Goal: Transaction & Acquisition: Purchase product/service

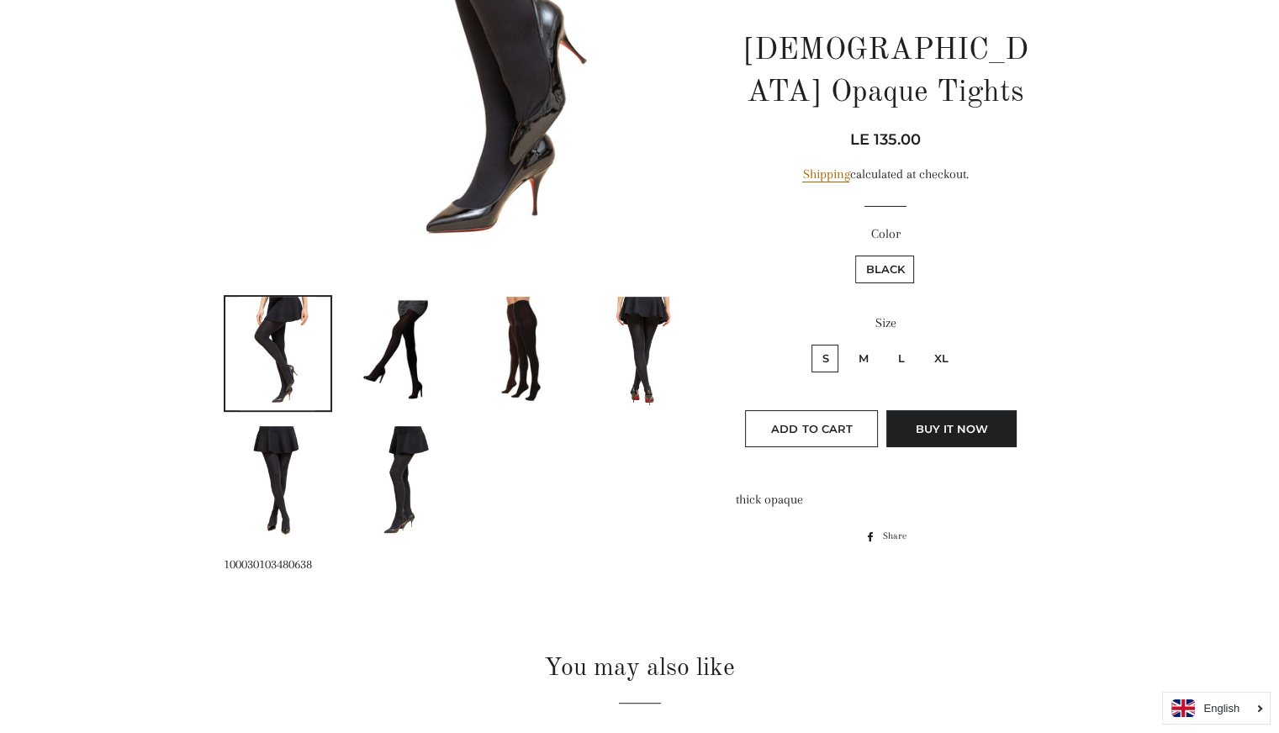
click at [388, 351] on img at bounding box center [399, 350] width 106 height 106
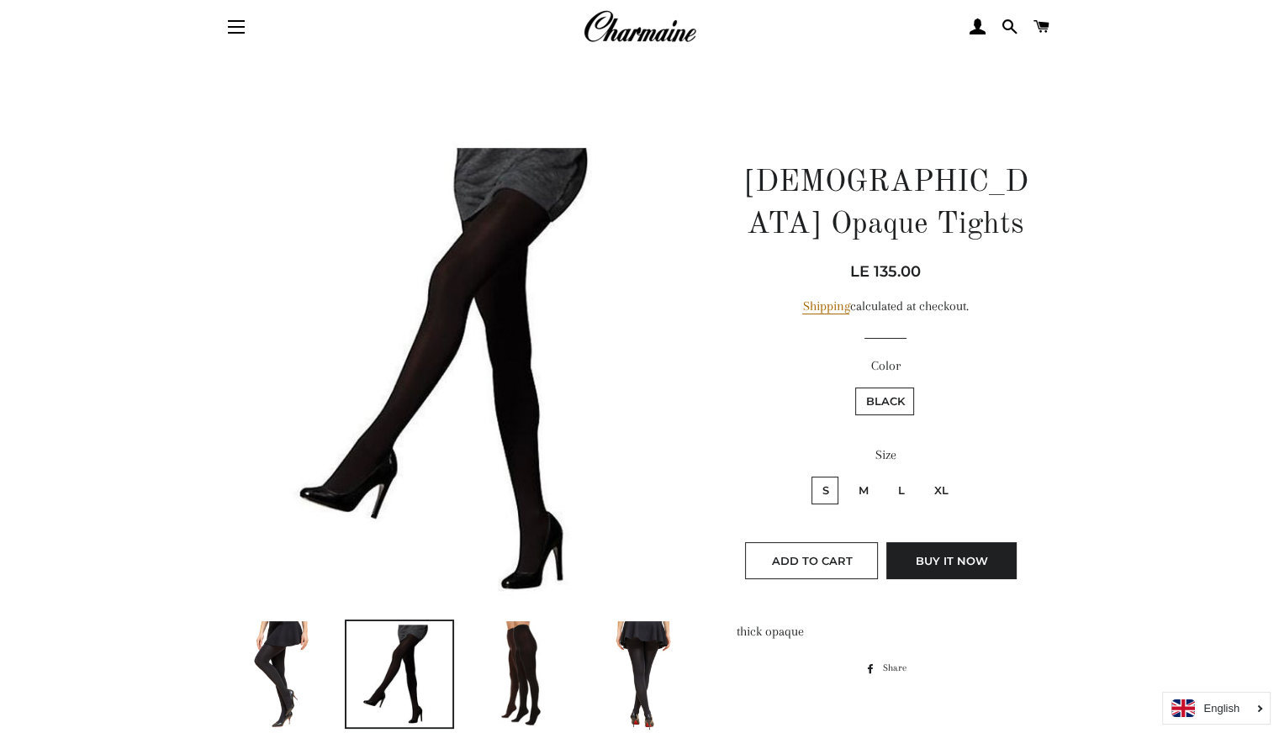
scroll to position [23, 0]
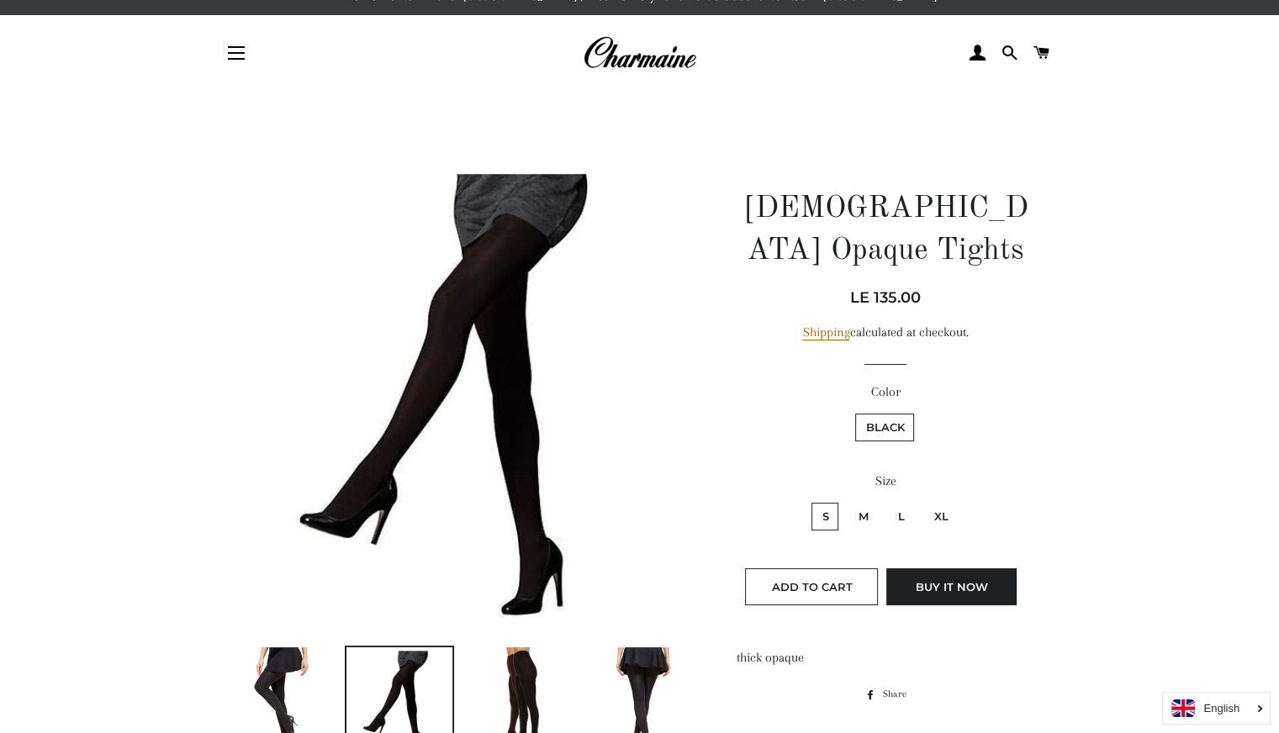
click at [504, 277] on img at bounding box center [461, 395] width 475 height 475
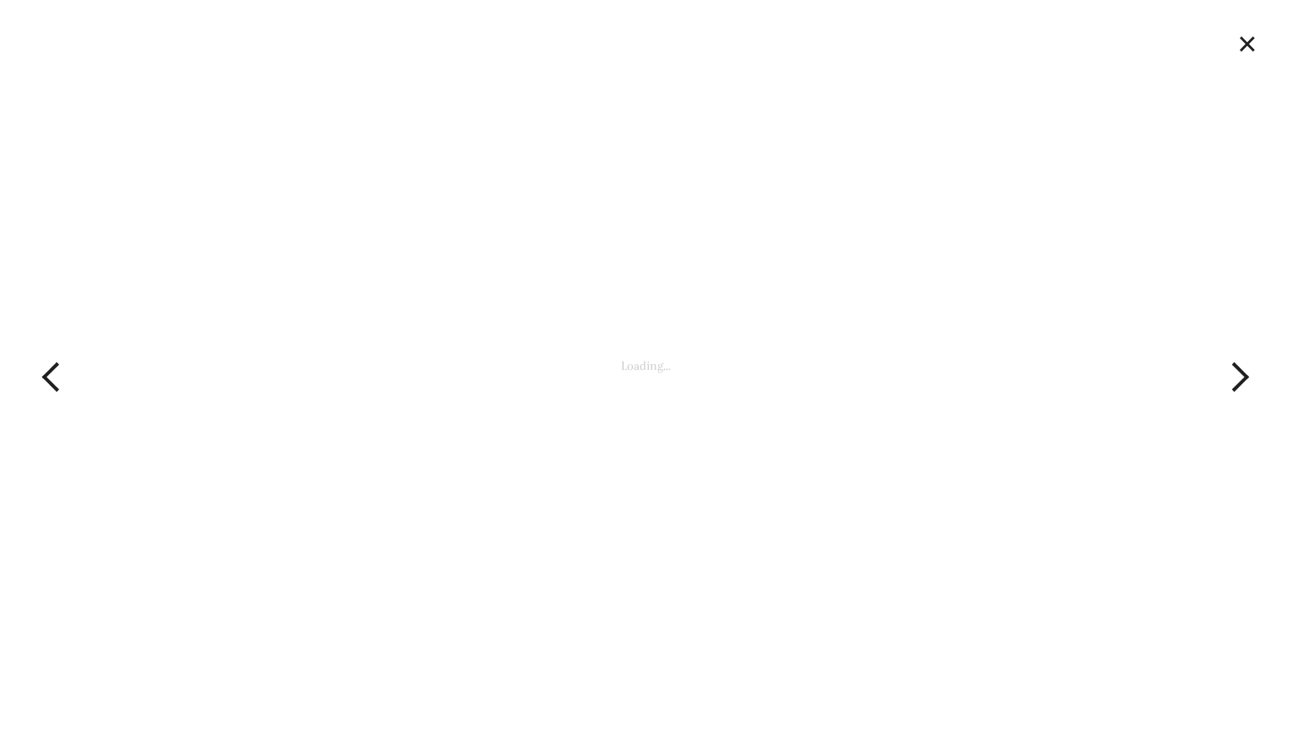
click at [504, 277] on div "2 of 6 Loading..." at bounding box center [645, 366] width 1291 height 733
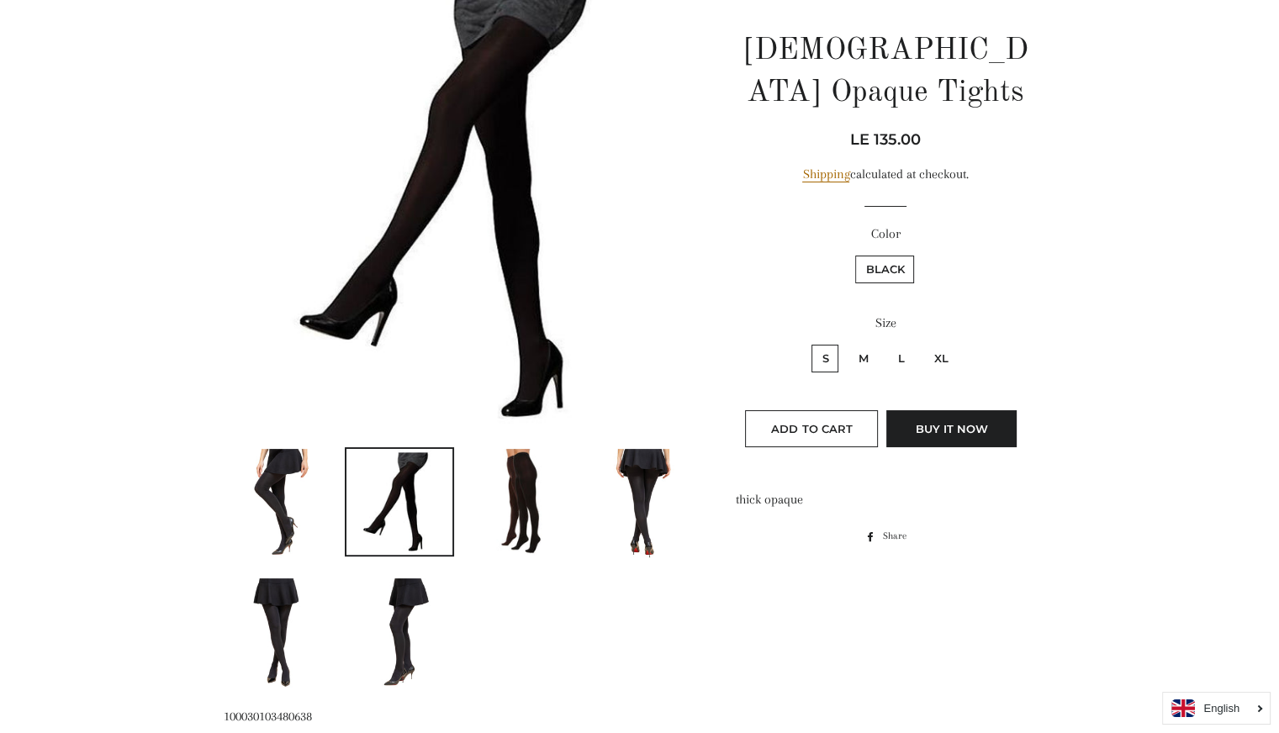
scroll to position [191, 0]
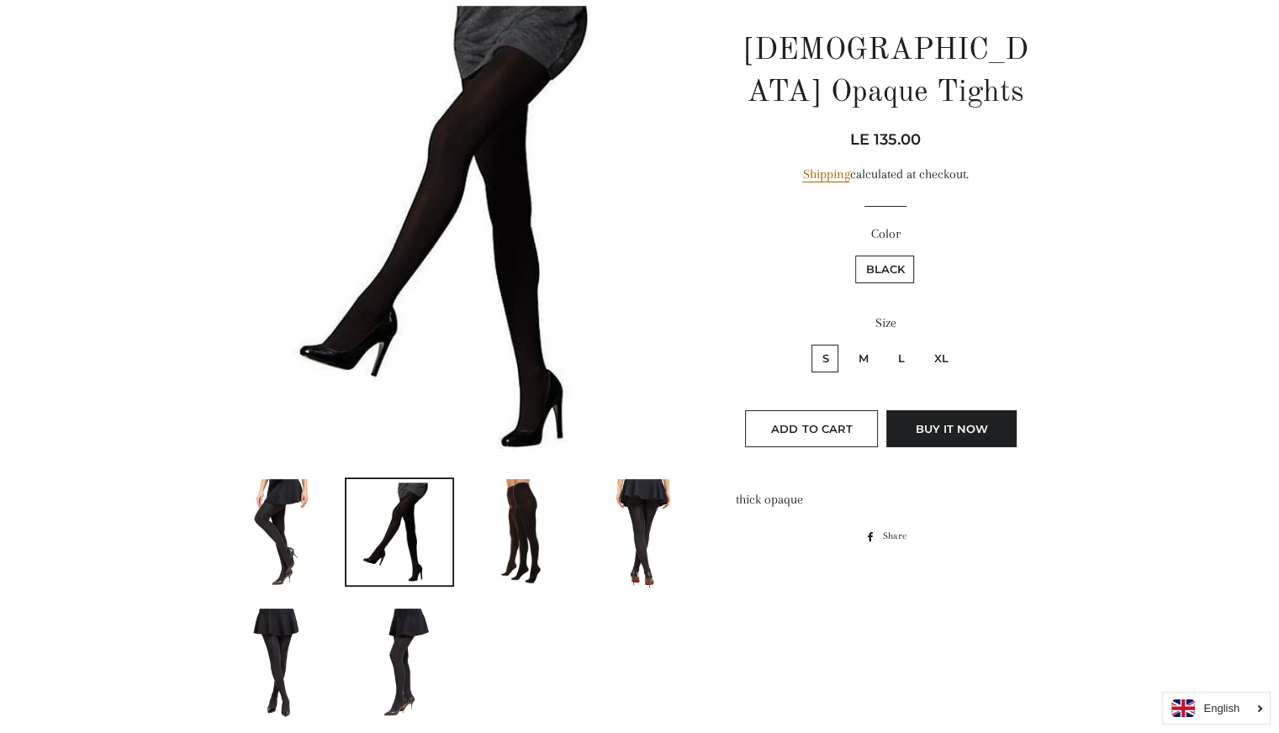
click at [511, 532] on img at bounding box center [521, 532] width 106 height 106
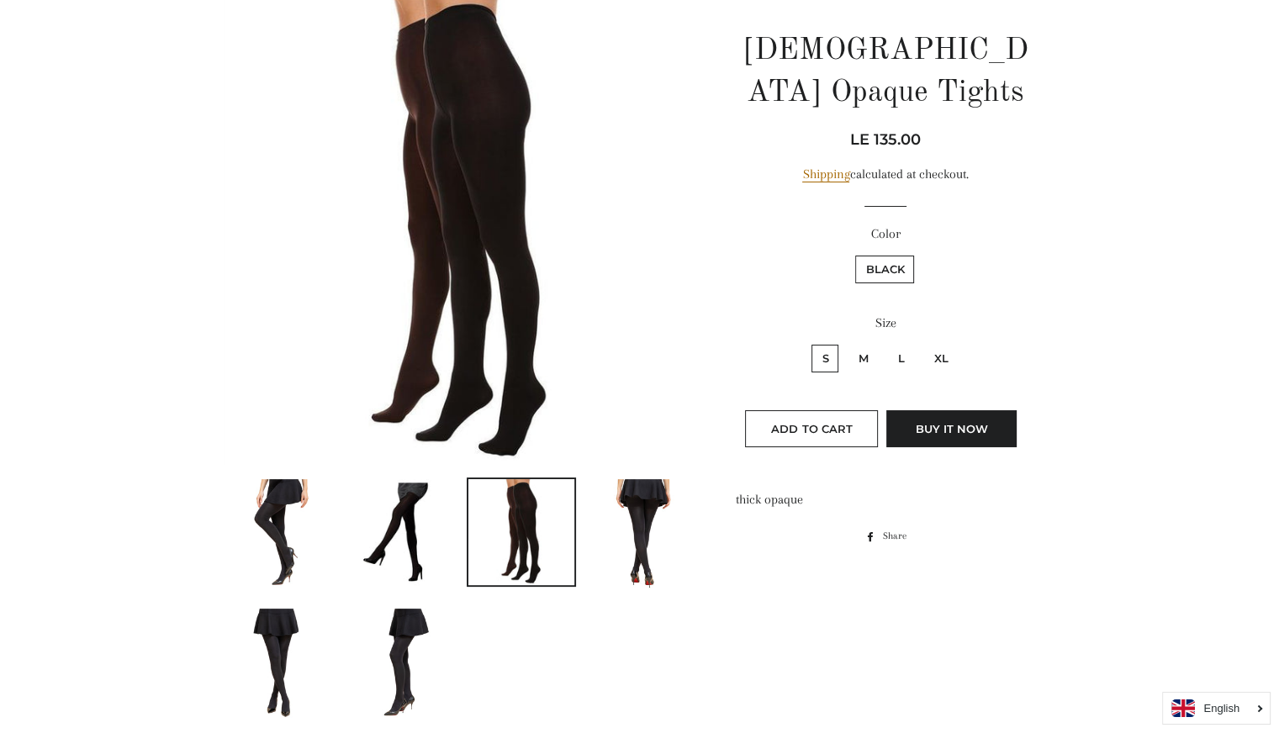
click at [605, 534] on img at bounding box center [643, 535] width 76 height 113
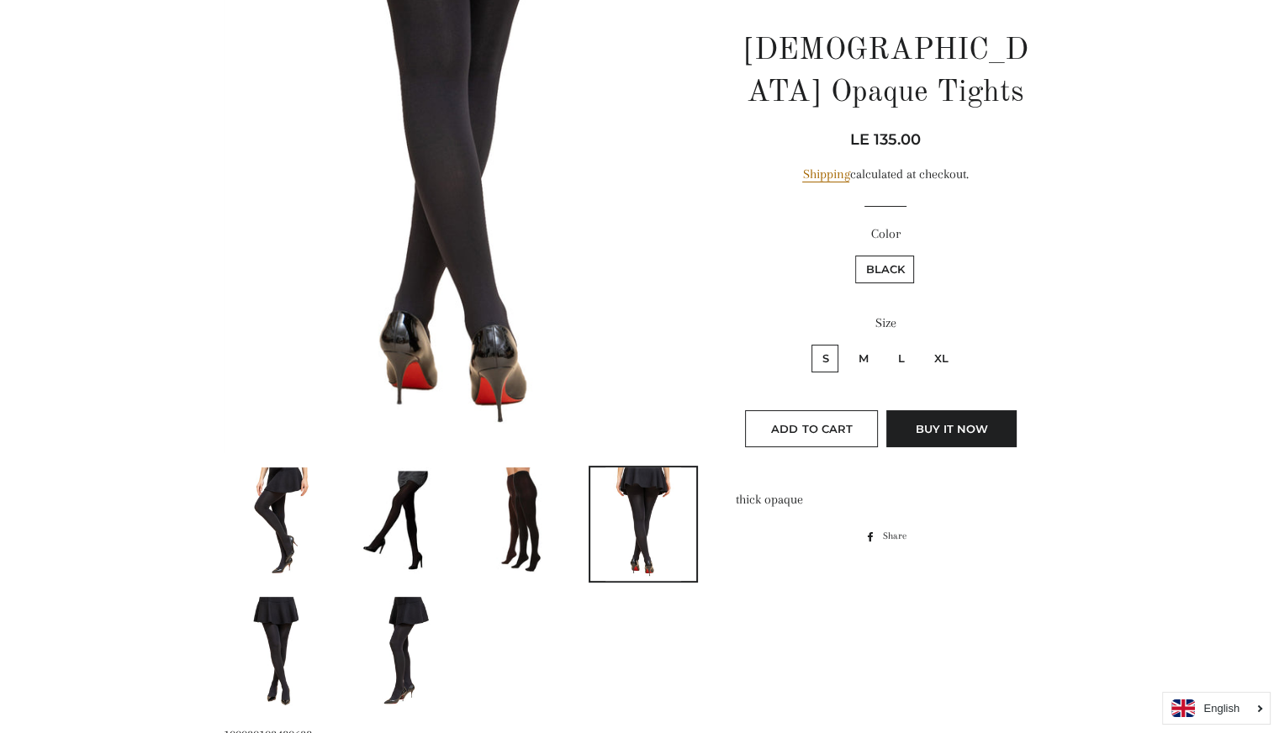
scroll to position [527, 0]
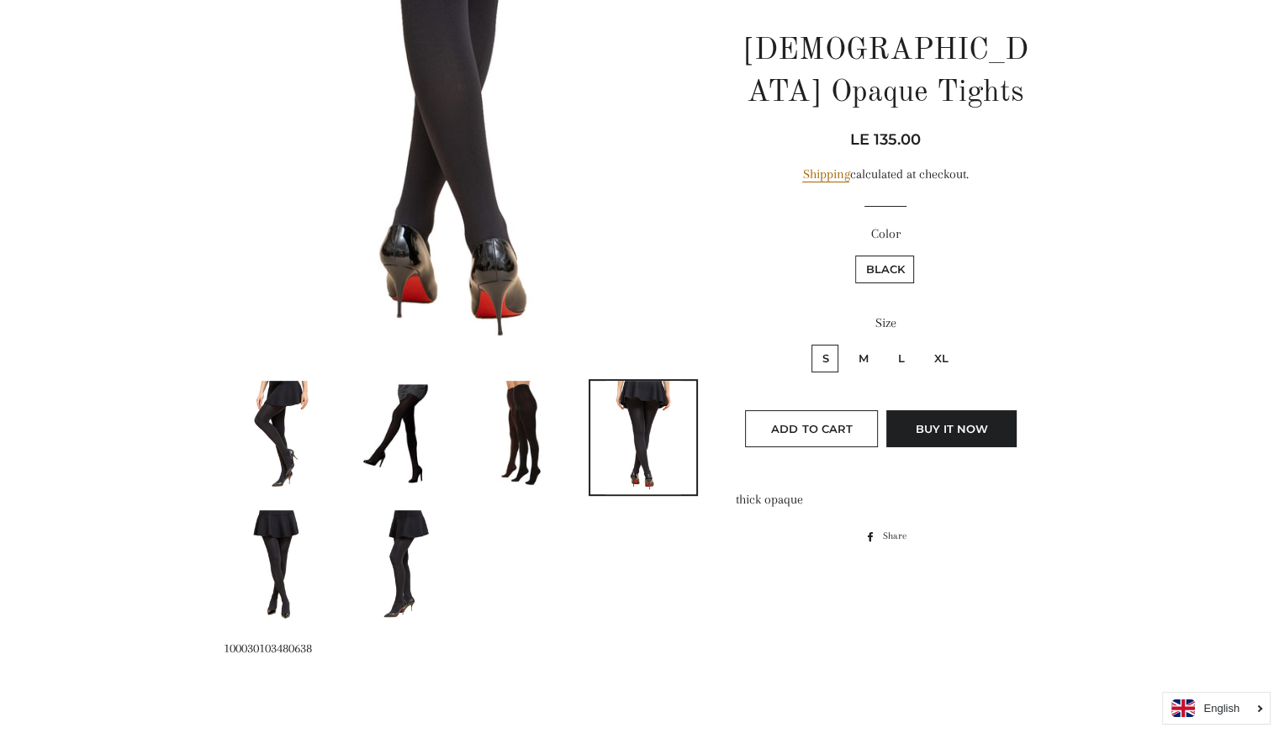
click at [395, 580] on img at bounding box center [399, 566] width 76 height 113
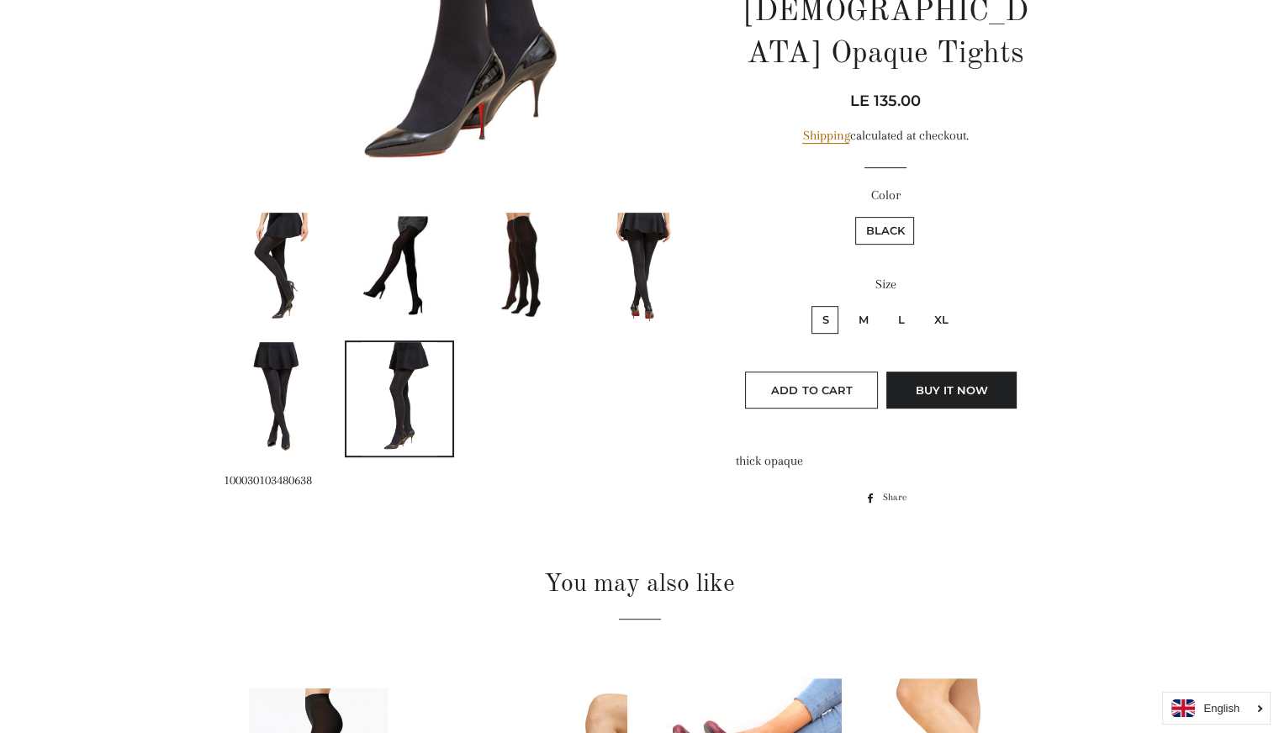
click at [317, 428] on link at bounding box center [278, 398] width 109 height 117
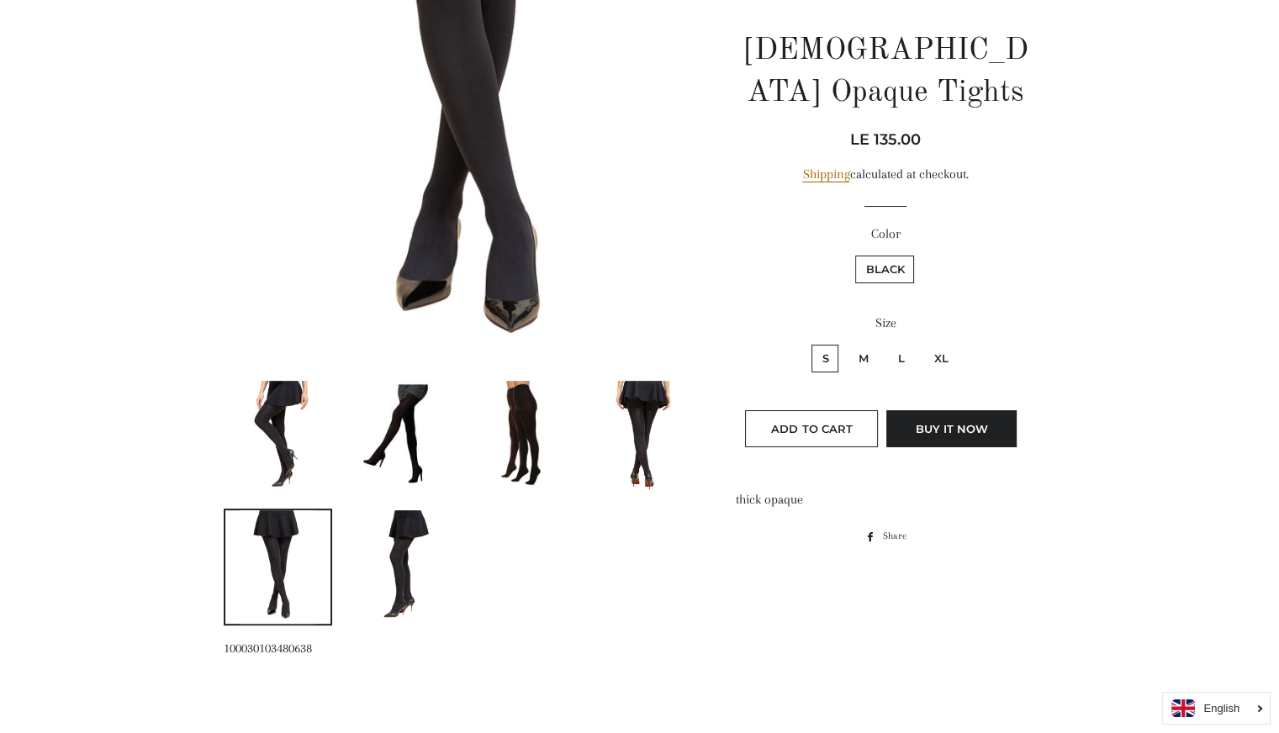
click at [434, 443] on img at bounding box center [399, 434] width 106 height 106
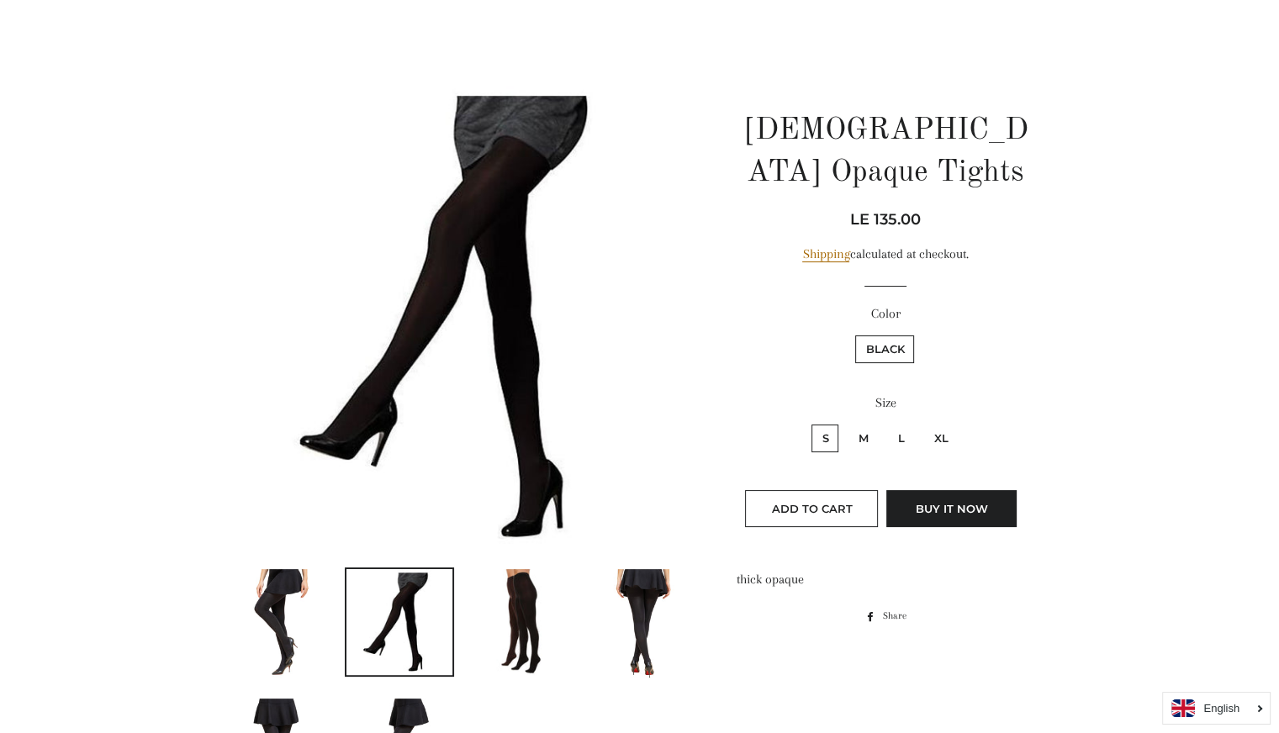
scroll to position [77, 0]
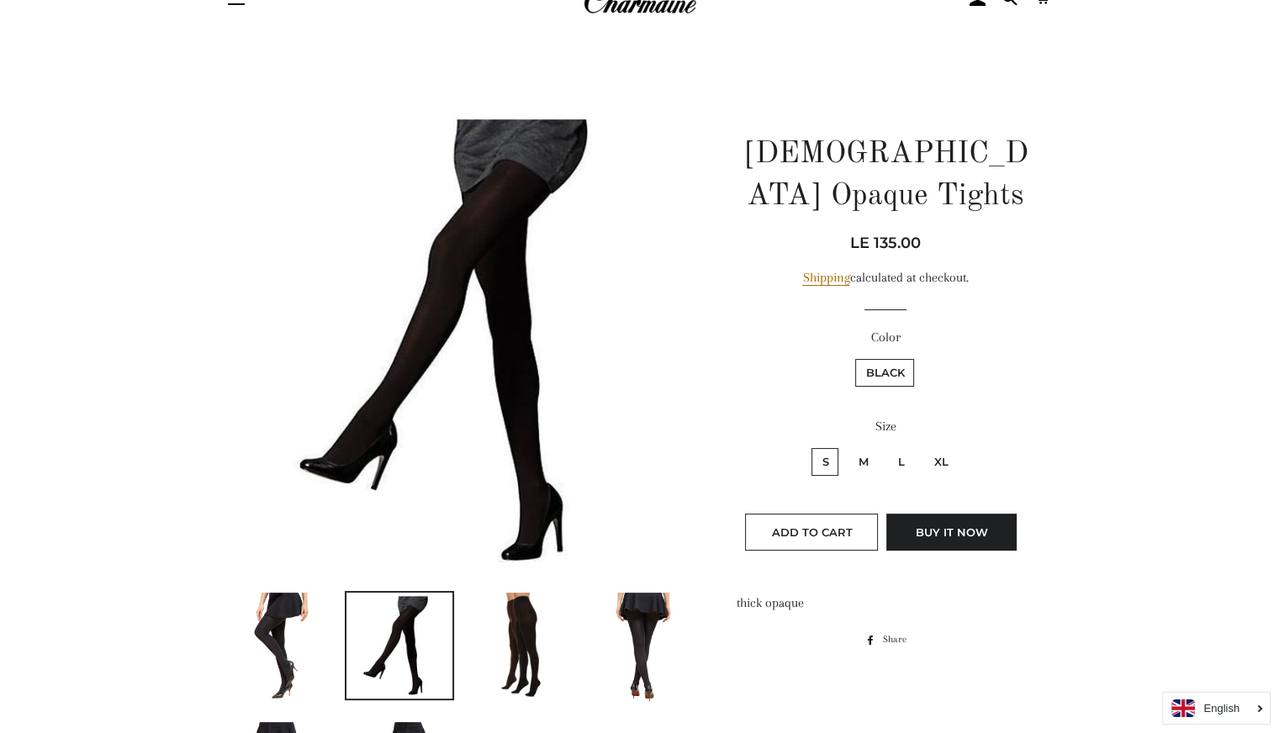
click at [543, 678] on img at bounding box center [521, 646] width 106 height 106
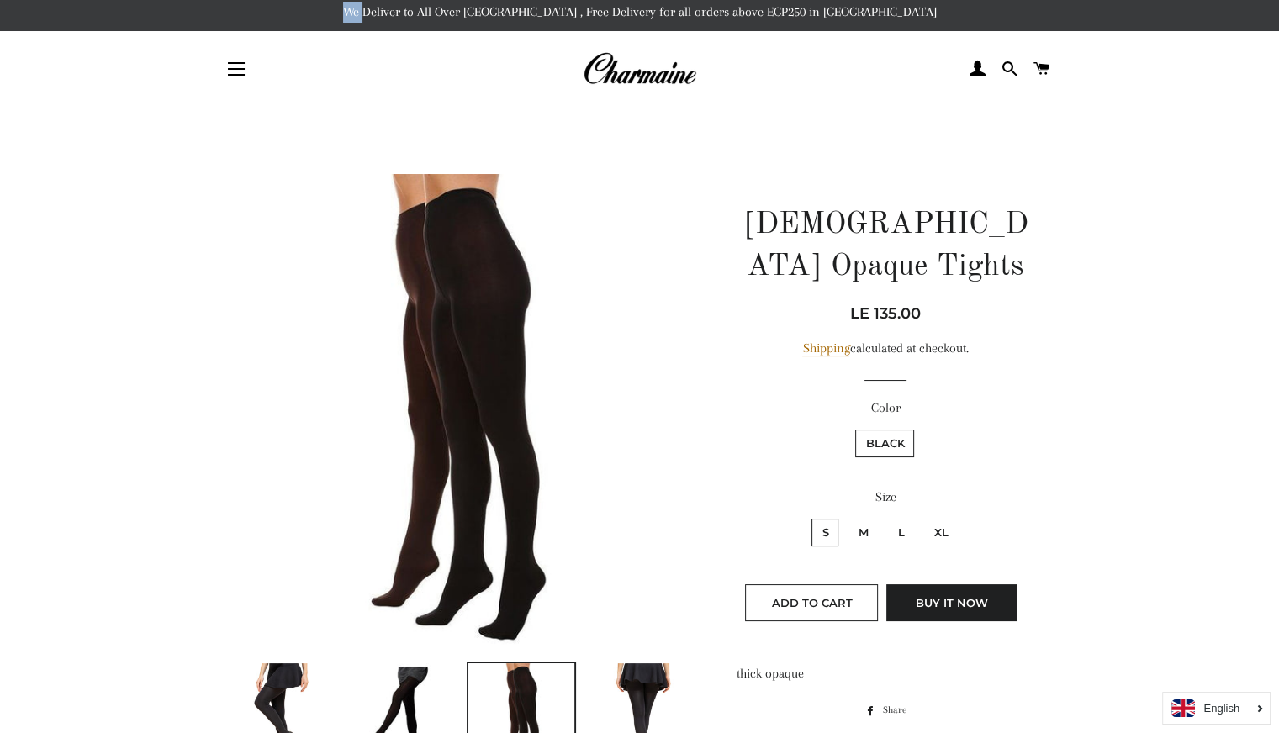
scroll to position [0, 0]
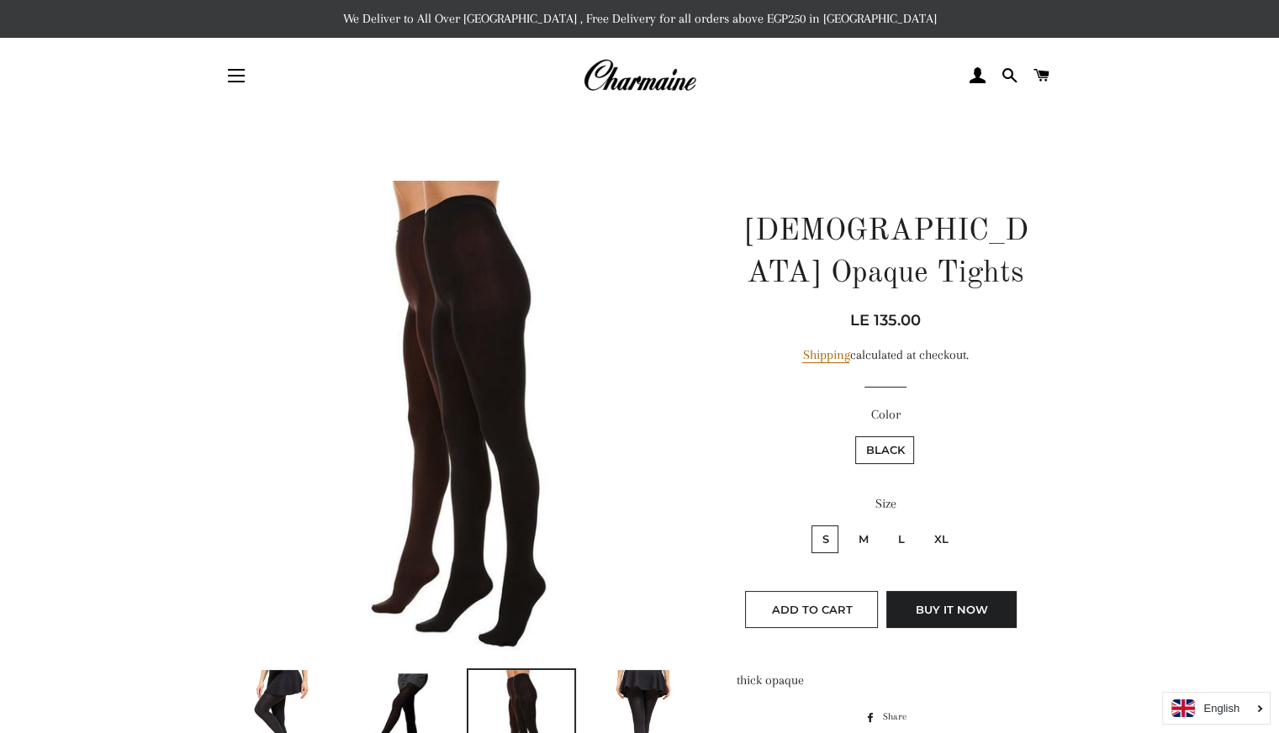
click at [888, 404] on label "Color" at bounding box center [885, 414] width 298 height 21
click at [888, 436] on label "Black" at bounding box center [884, 450] width 59 height 28
click at [853, 434] on input "Black" at bounding box center [852, 434] width 1 height 1
drag, startPoint x: 914, startPoint y: 411, endPoint x: 917, endPoint y: 455, distance: 43.8
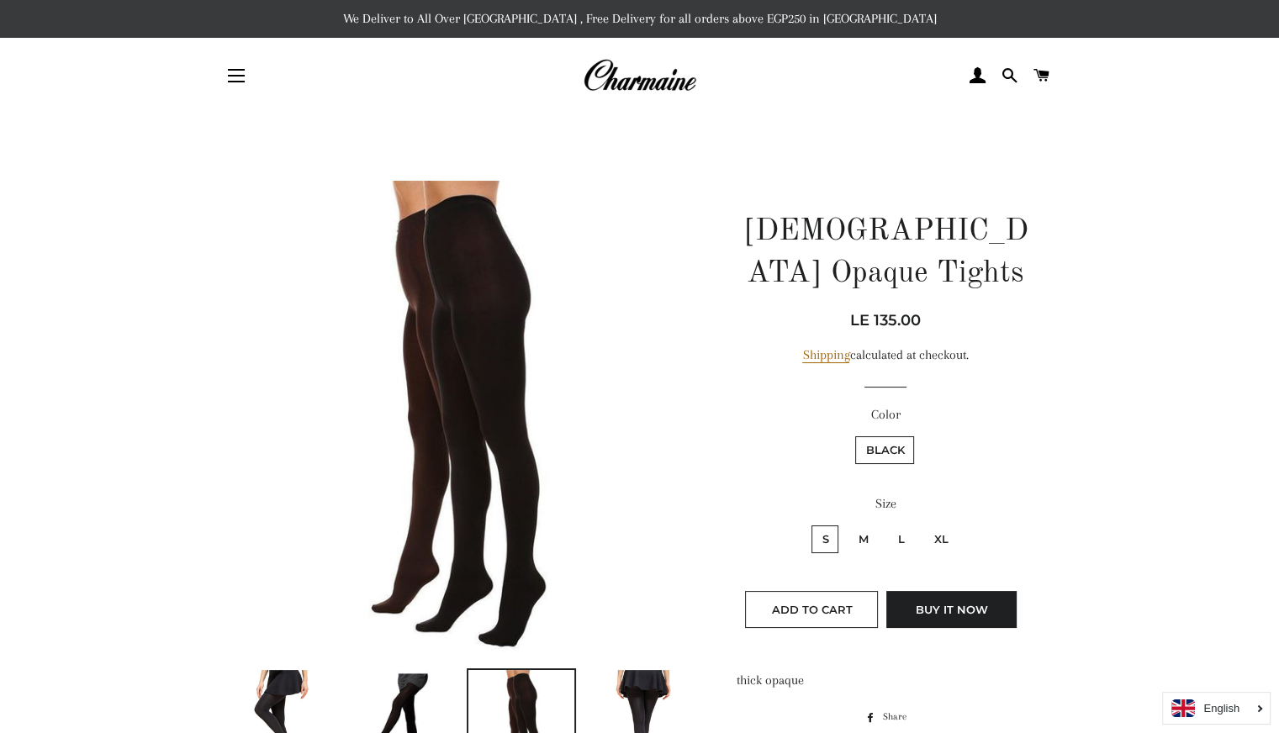
click at [915, 434] on fieldset "Black" at bounding box center [884, 458] width 295 height 49
click at [905, 525] on label "L" at bounding box center [900, 539] width 27 height 28
click at [885, 523] on input "L" at bounding box center [884, 523] width 1 height 1
radio input "true"
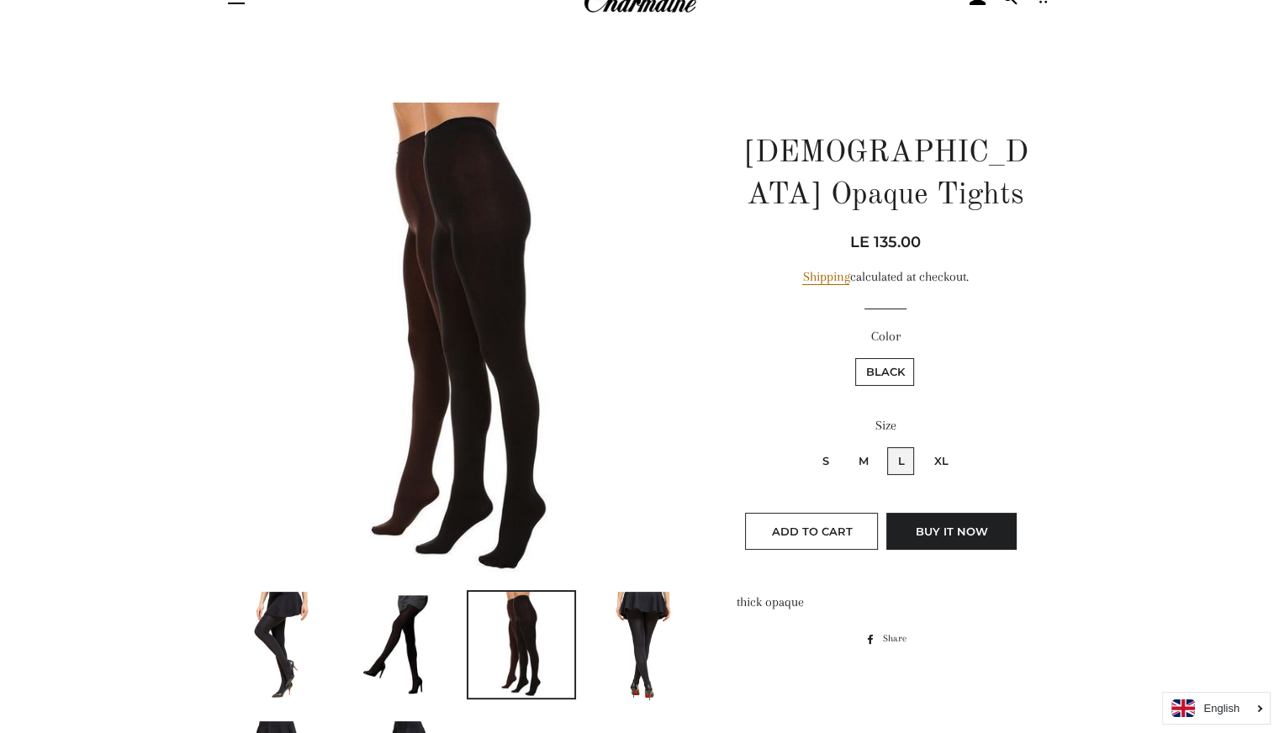
scroll to position [84, 0]
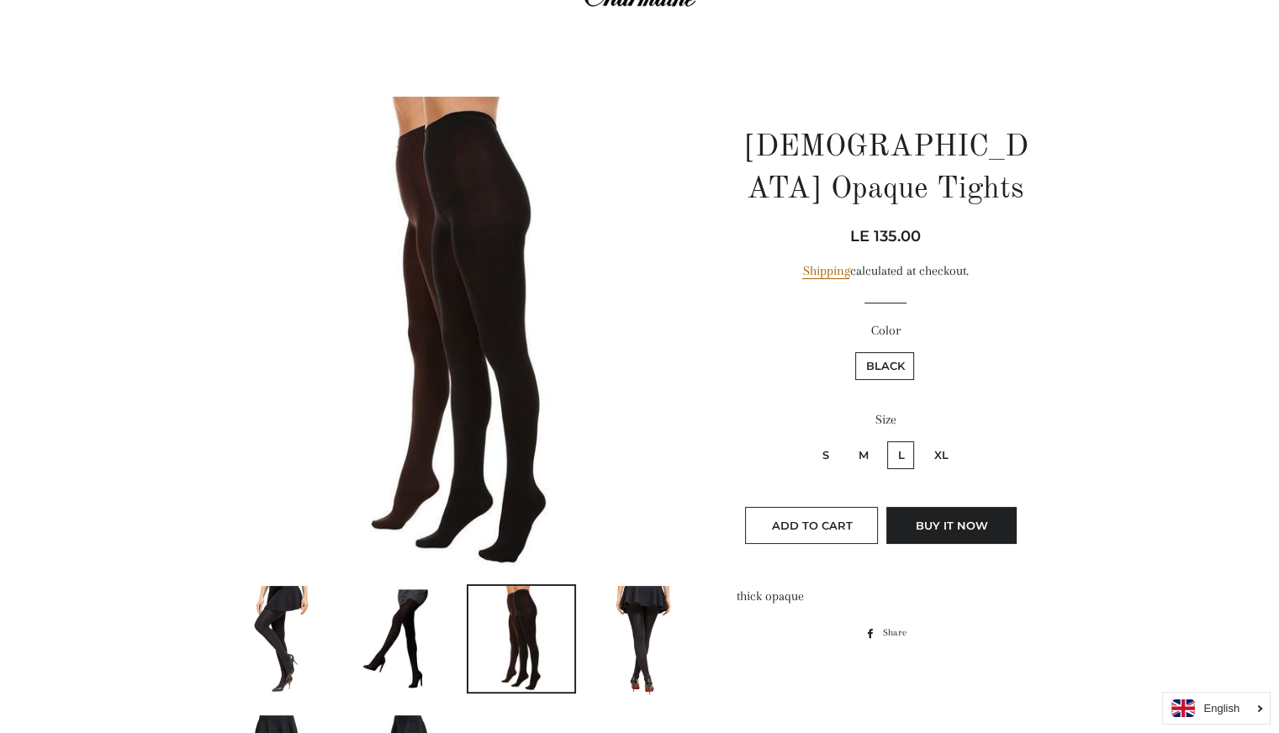
click at [866, 441] on label "M" at bounding box center [862, 455] width 30 height 28
click at [846, 439] on input "M" at bounding box center [845, 439] width 1 height 1
radio input "true"
click at [889, 441] on label "L" at bounding box center [900, 455] width 27 height 28
click at [885, 439] on input "L" at bounding box center [884, 439] width 1 height 1
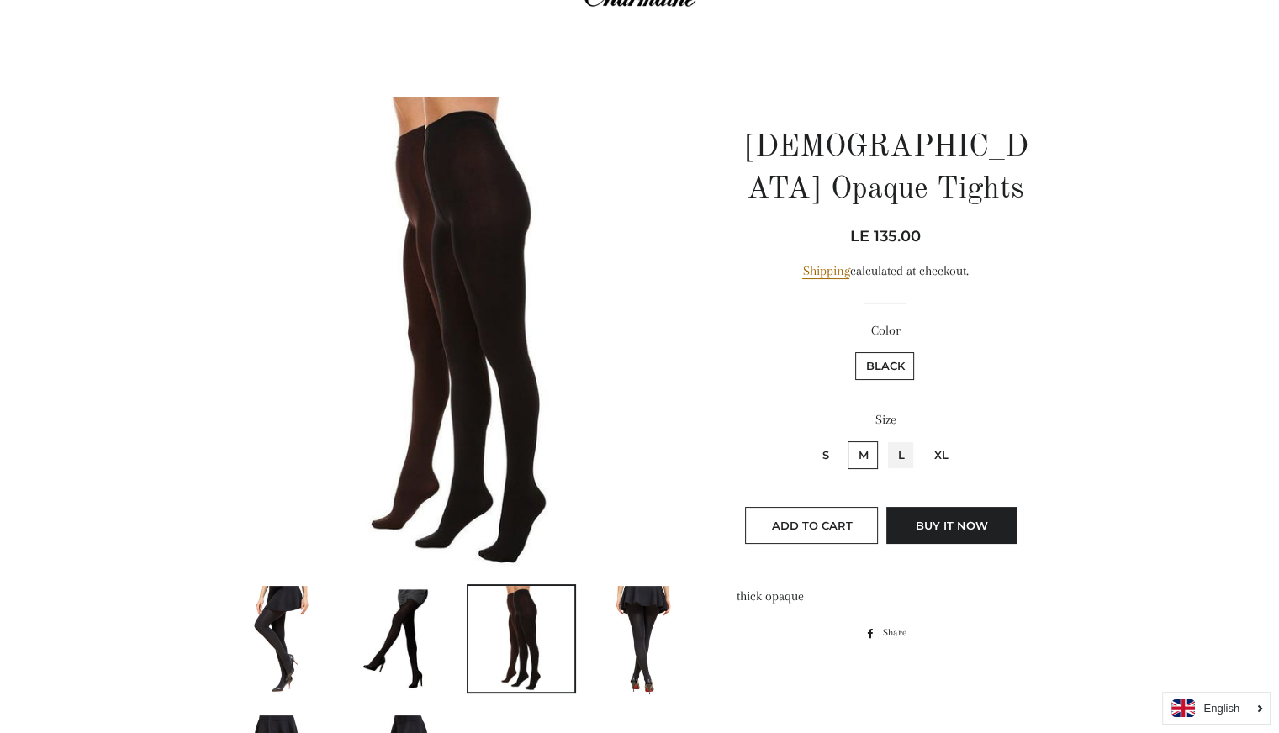
radio input "true"
click at [952, 441] on label "XL" at bounding box center [940, 455] width 34 height 28
click at [921, 439] on input "XL" at bounding box center [920, 439] width 1 height 1
radio input "true"
click at [934, 441] on label "XL" at bounding box center [940, 455] width 34 height 28
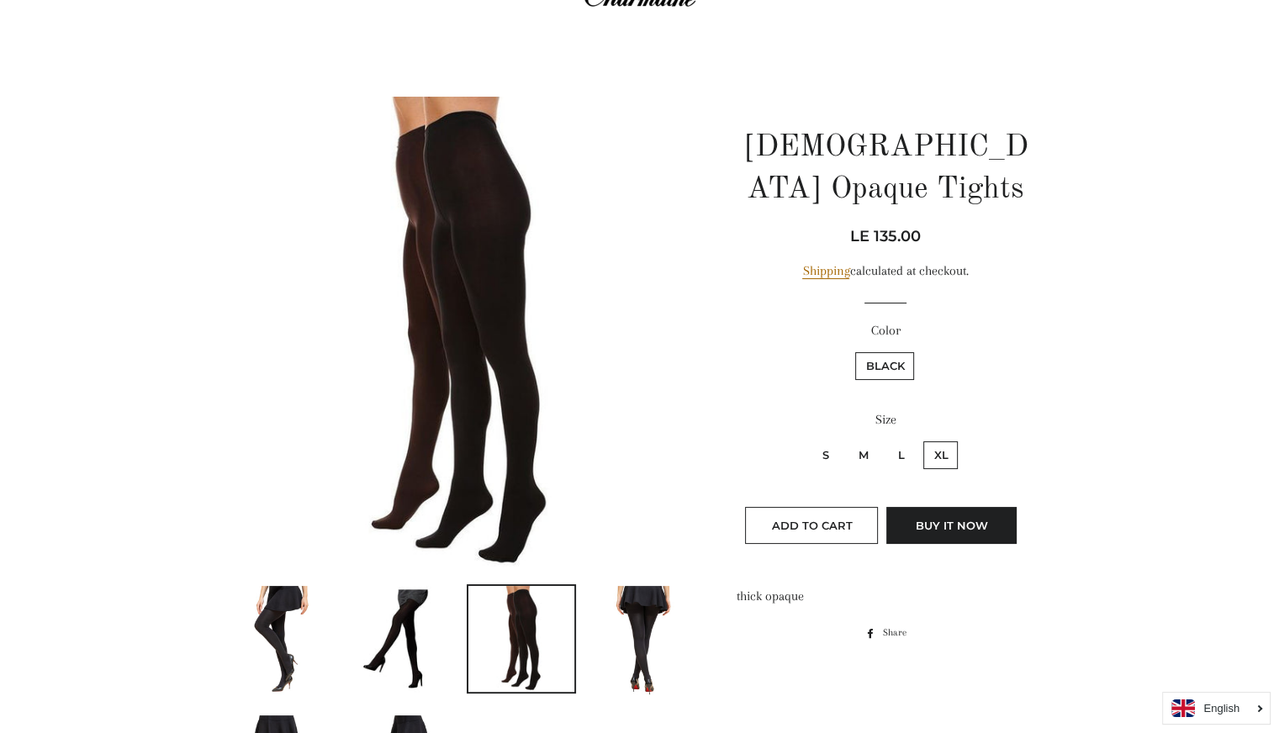
click at [921, 439] on input "XL" at bounding box center [920, 439] width 1 height 1
click at [909, 441] on label "L" at bounding box center [900, 455] width 27 height 28
click at [885, 439] on input "L" at bounding box center [884, 439] width 1 height 1
radio input "true"
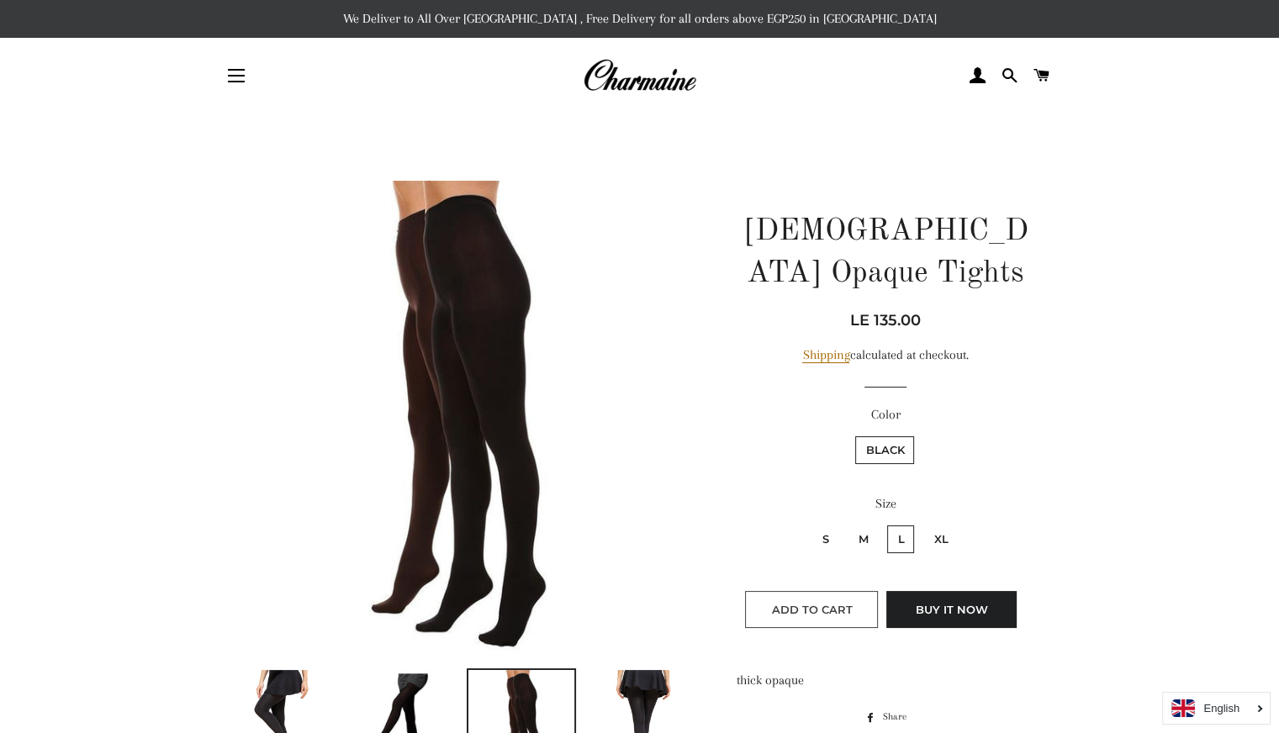
click at [840, 591] on button "Add to Cart" at bounding box center [811, 609] width 133 height 37
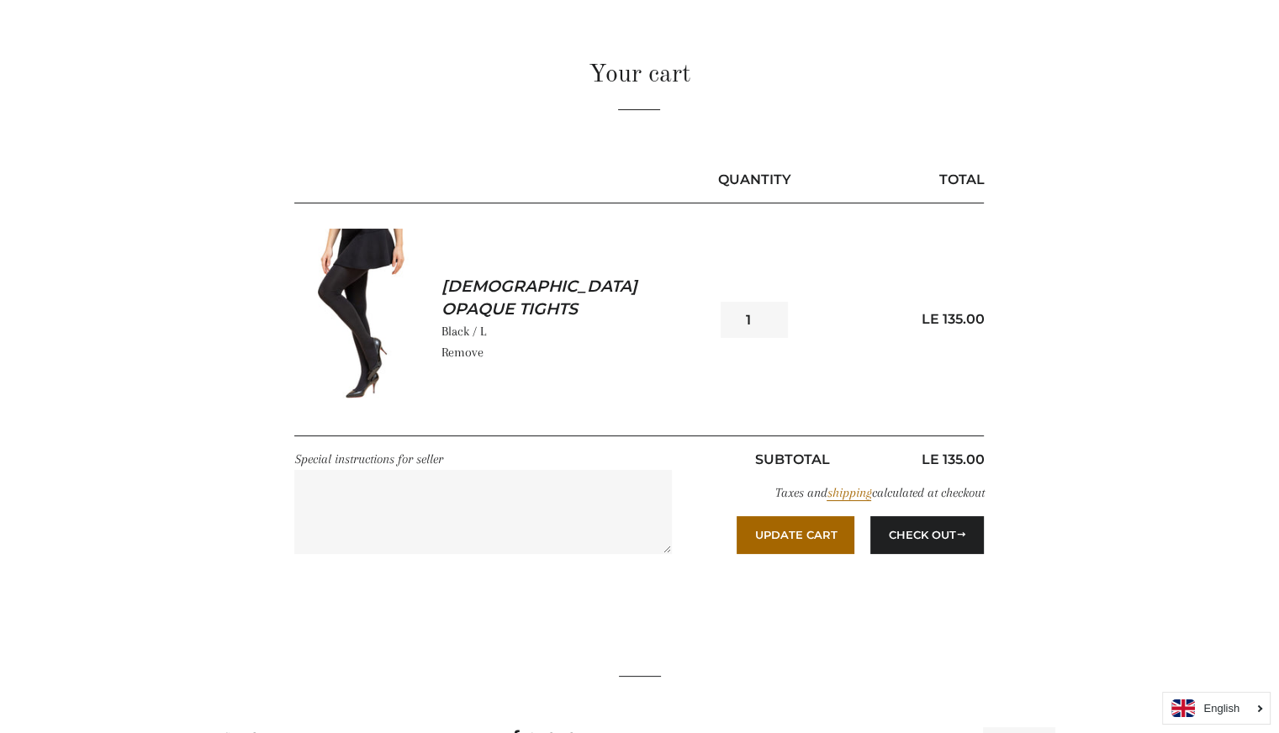
scroll to position [168, 0]
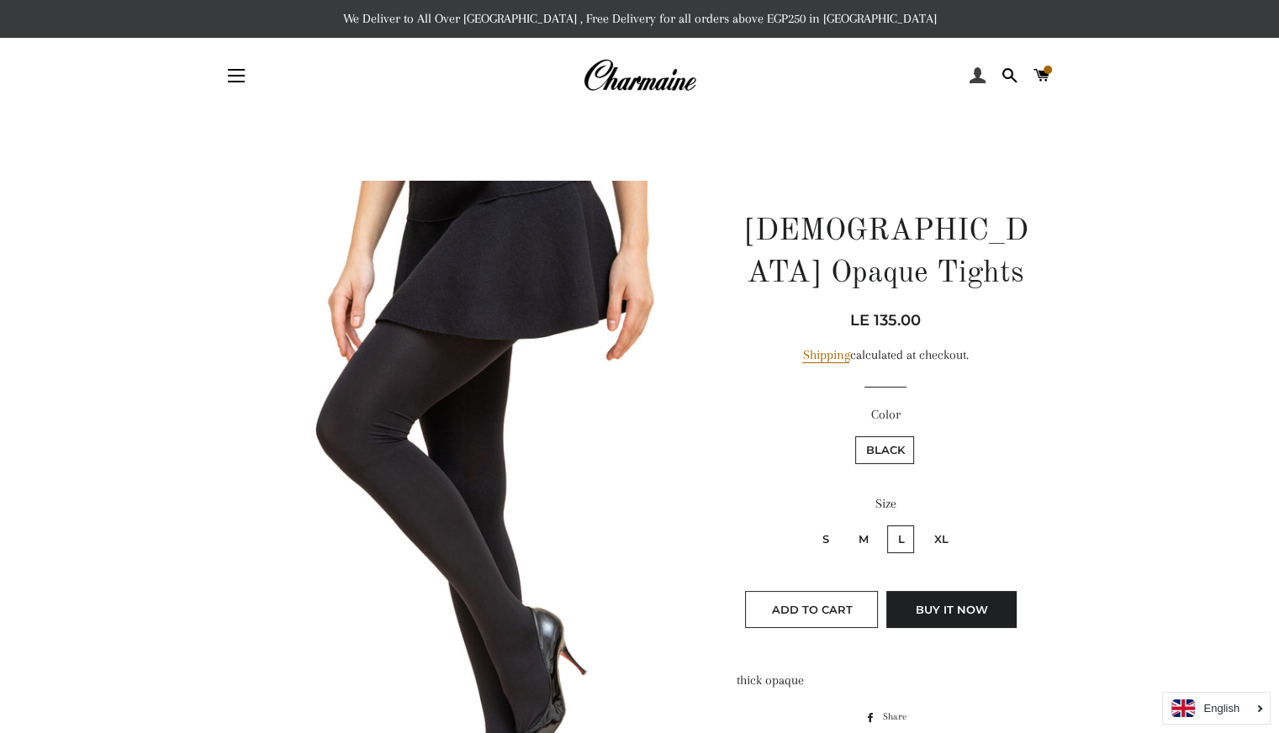
click at [979, 79] on span at bounding box center [977, 75] width 16 height 25
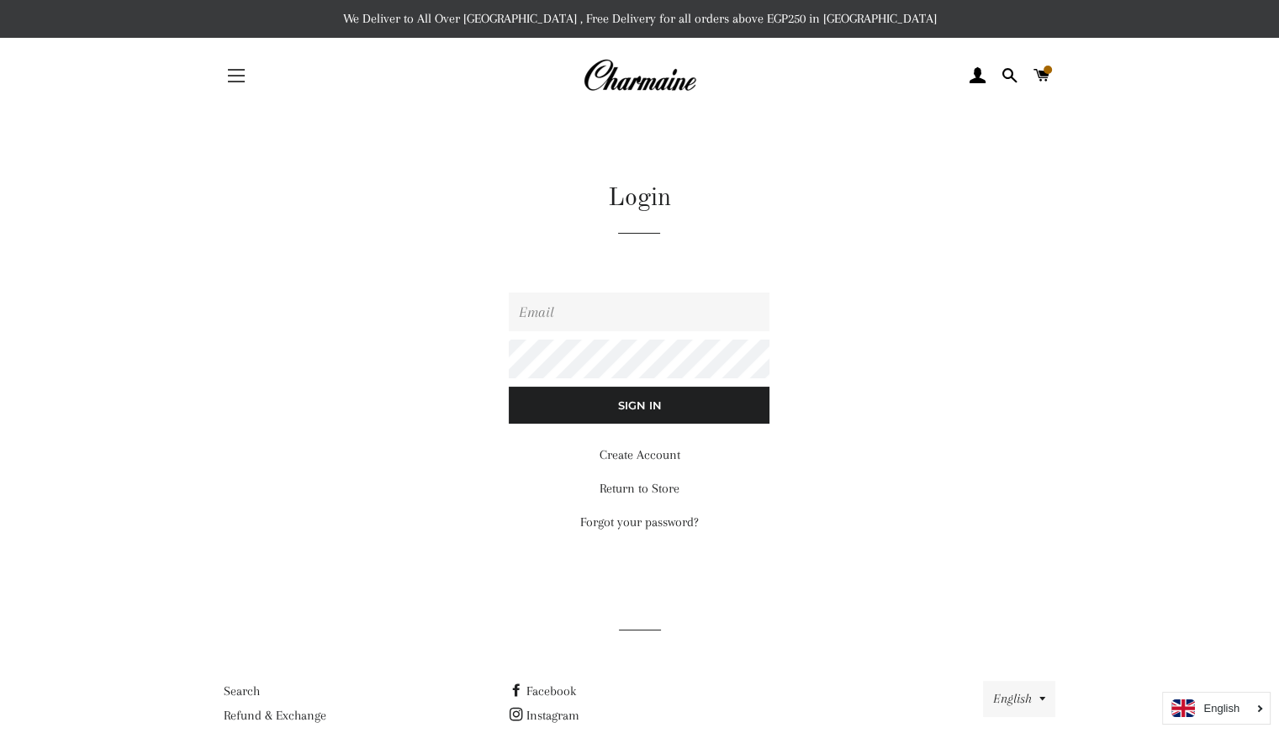
click at [242, 88] on button "Site navigation" at bounding box center [236, 76] width 42 height 42
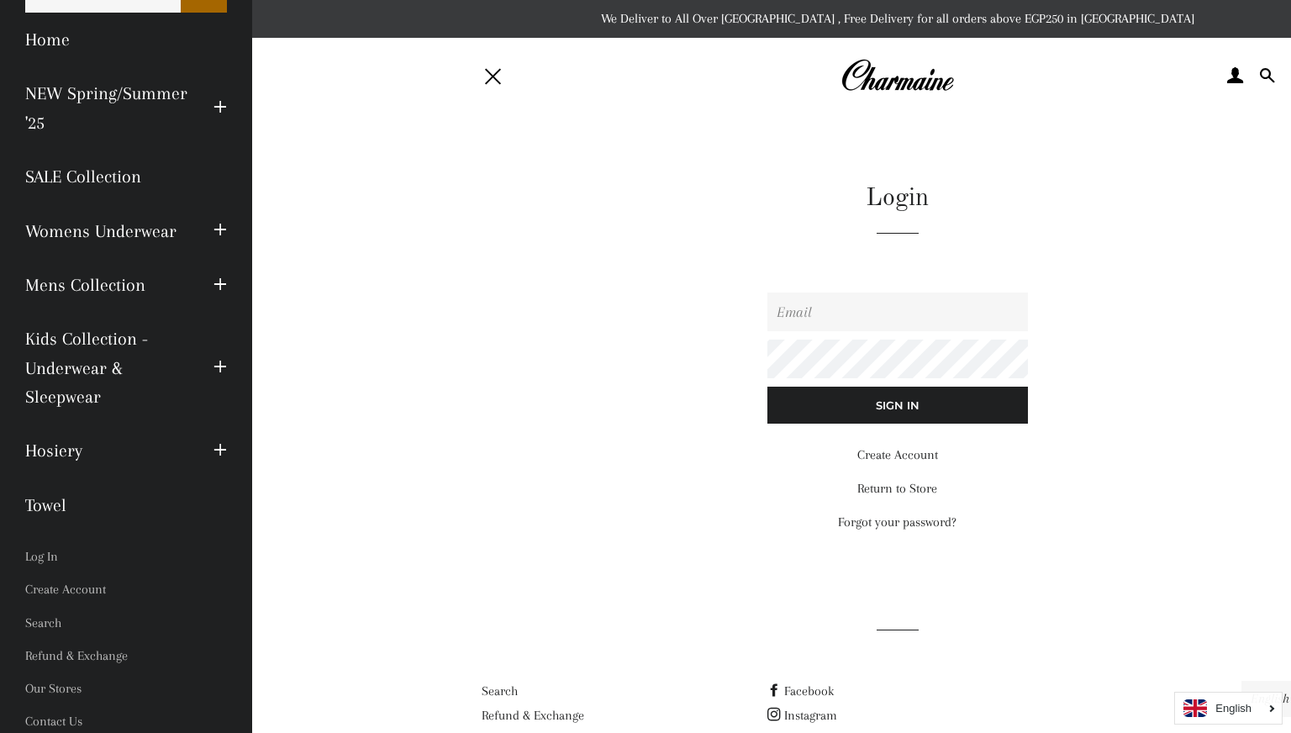
scroll to position [52, 0]
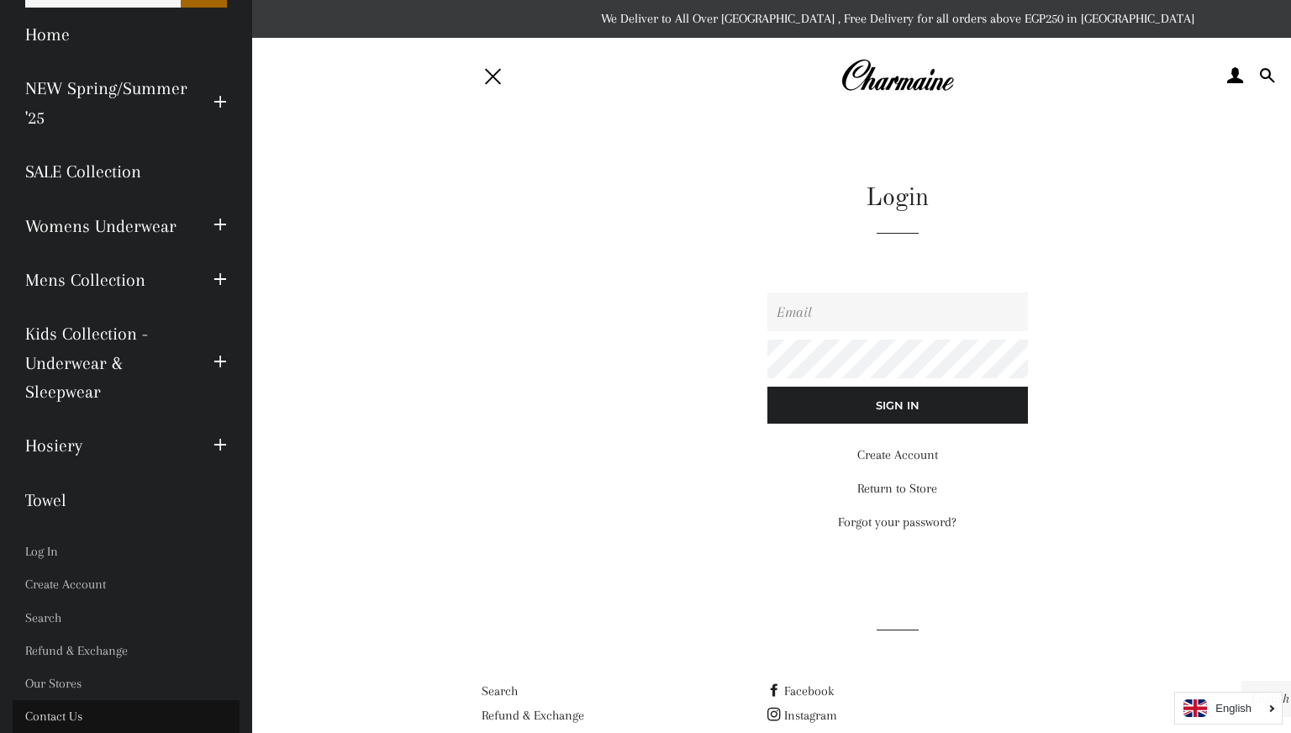
click at [87, 717] on link "Contact Us" at bounding box center [126, 716] width 227 height 33
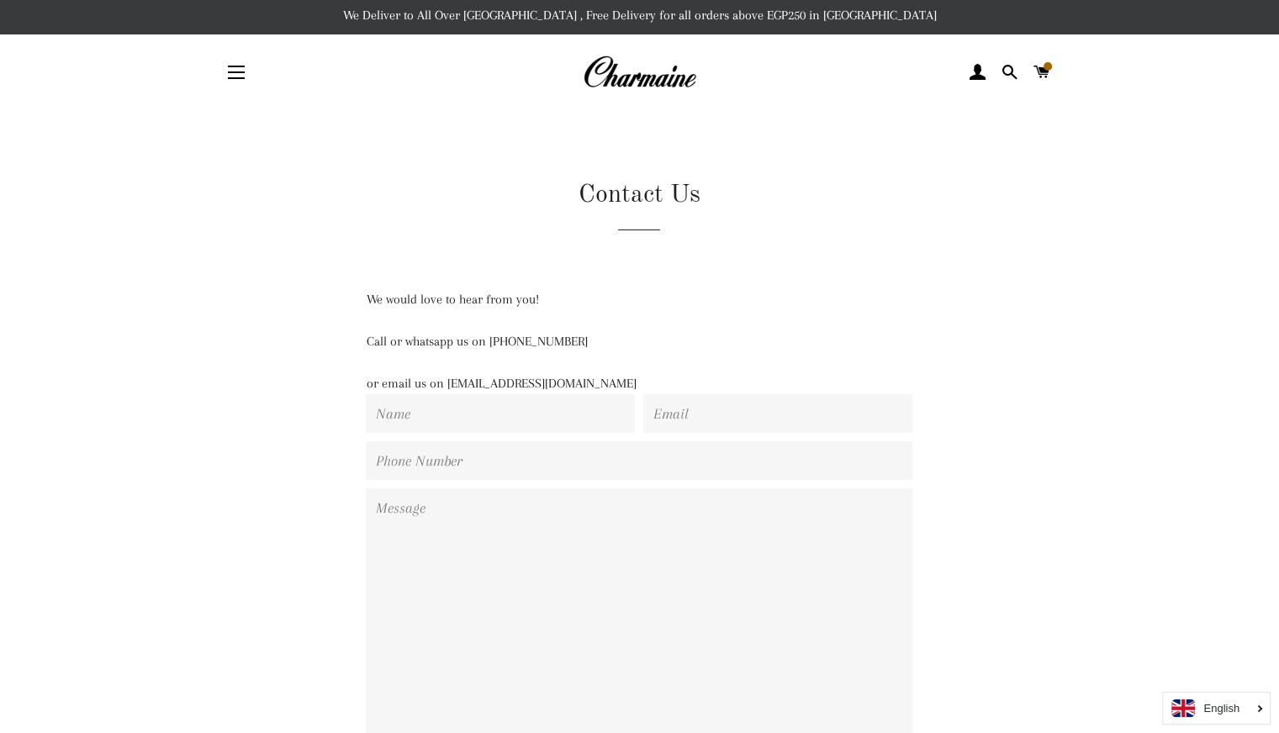
scroll to position [330, 0]
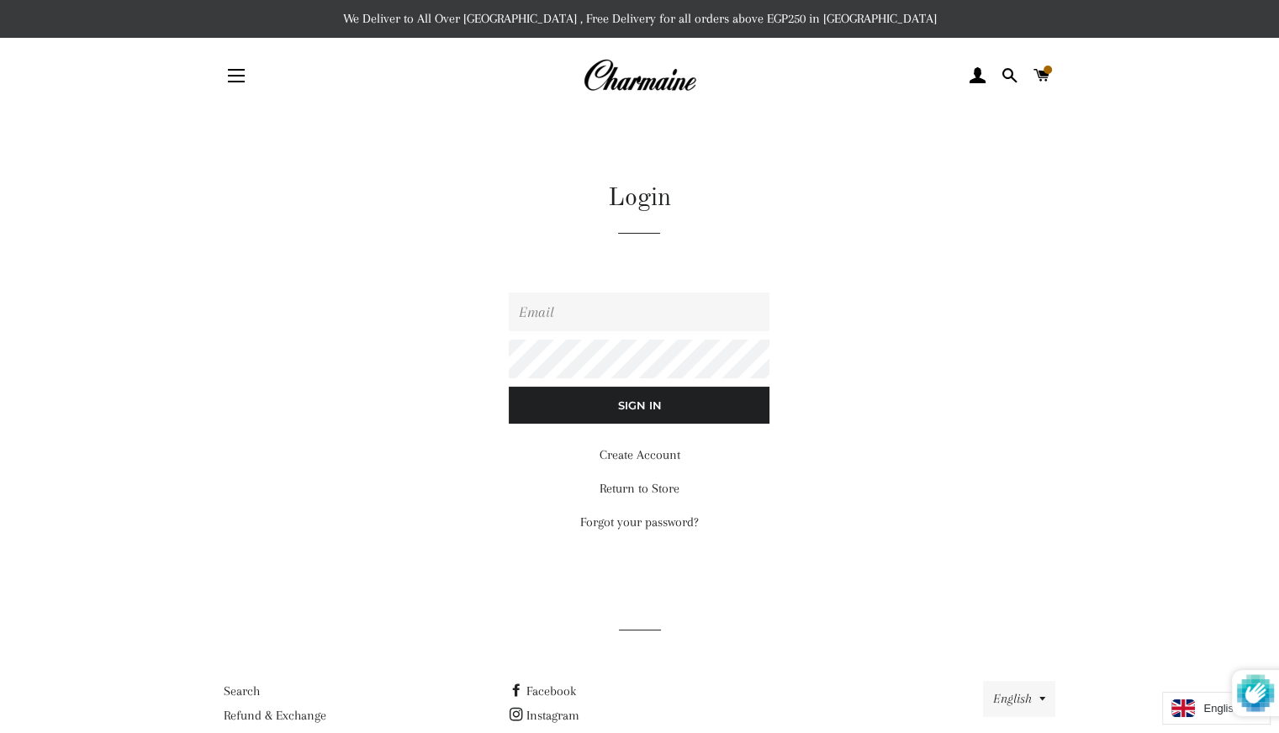
scroll to position [79, 0]
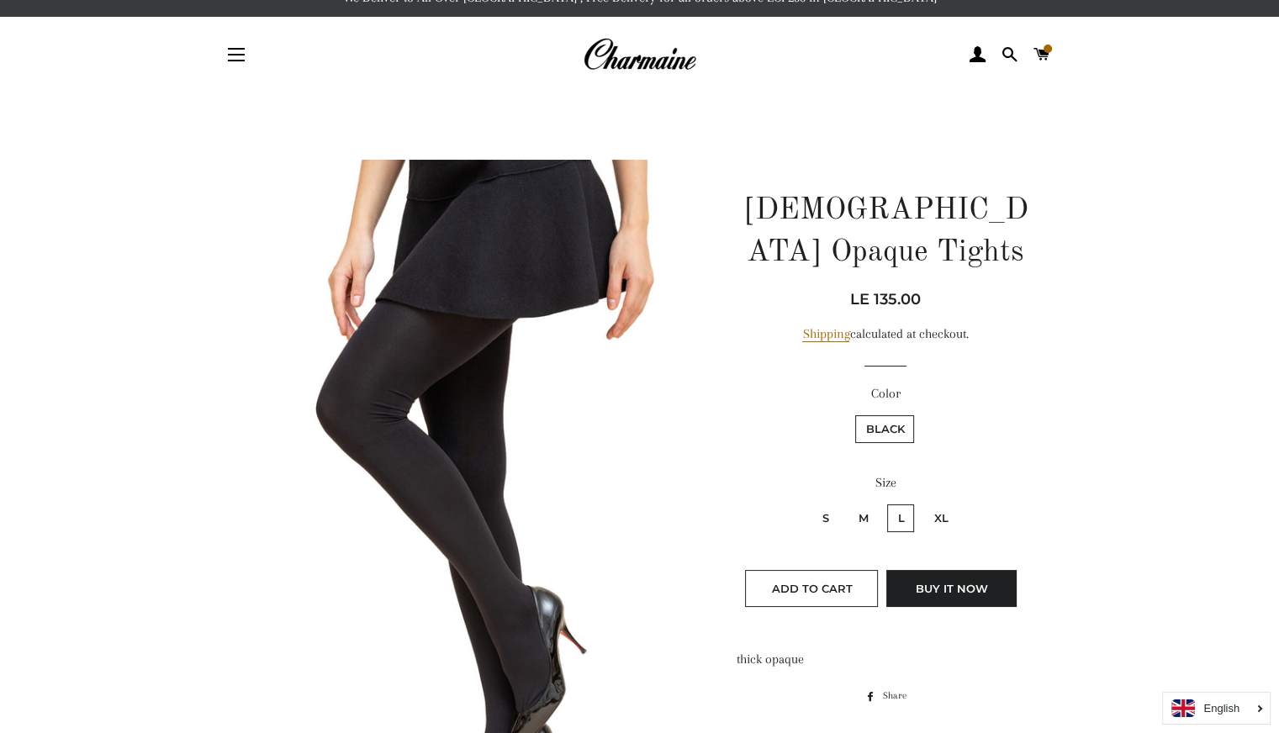
scroll to position [10, 0]
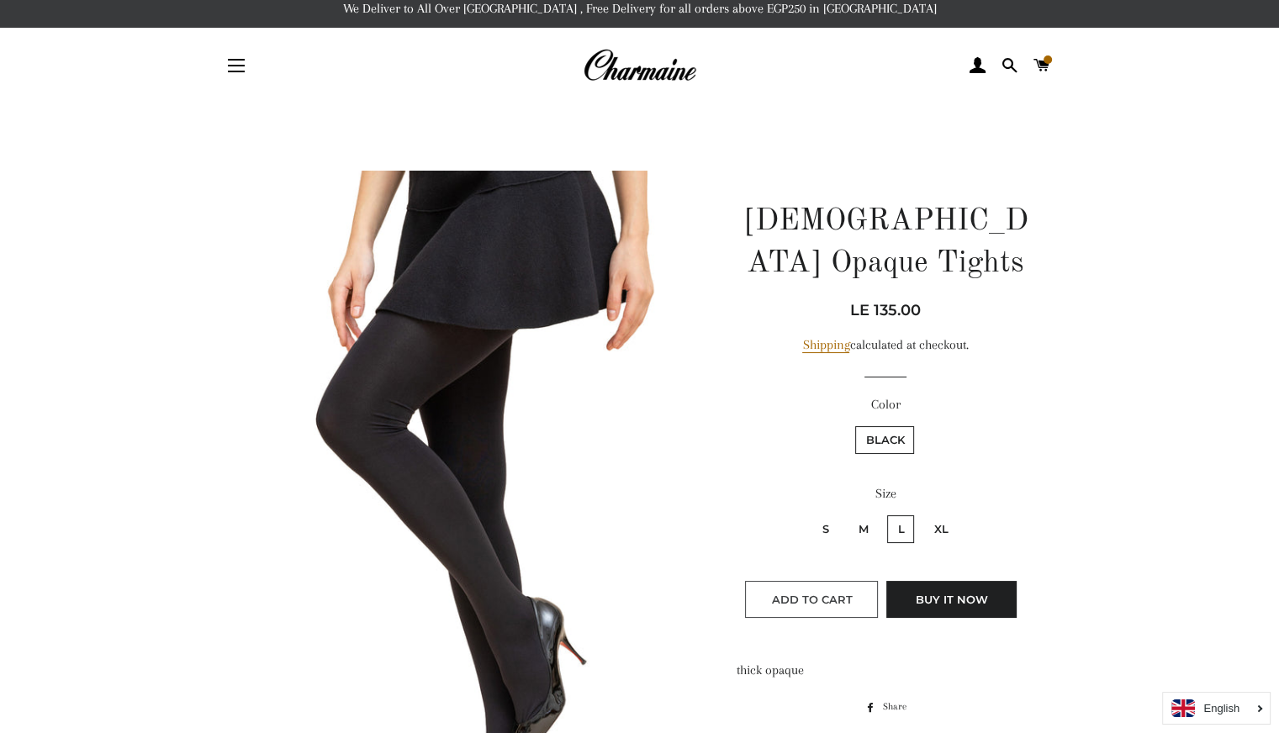
click at [857, 581] on button "Add to Cart" at bounding box center [811, 599] width 133 height 37
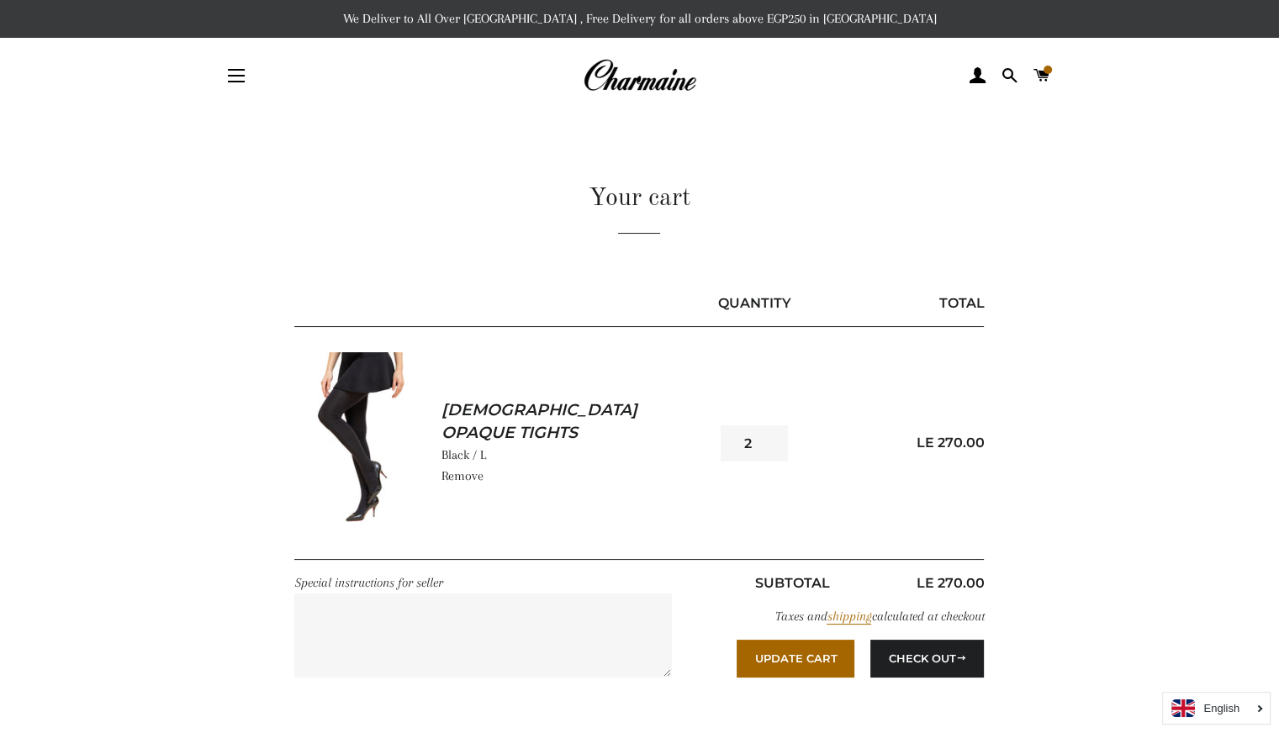
scroll to position [248, 0]
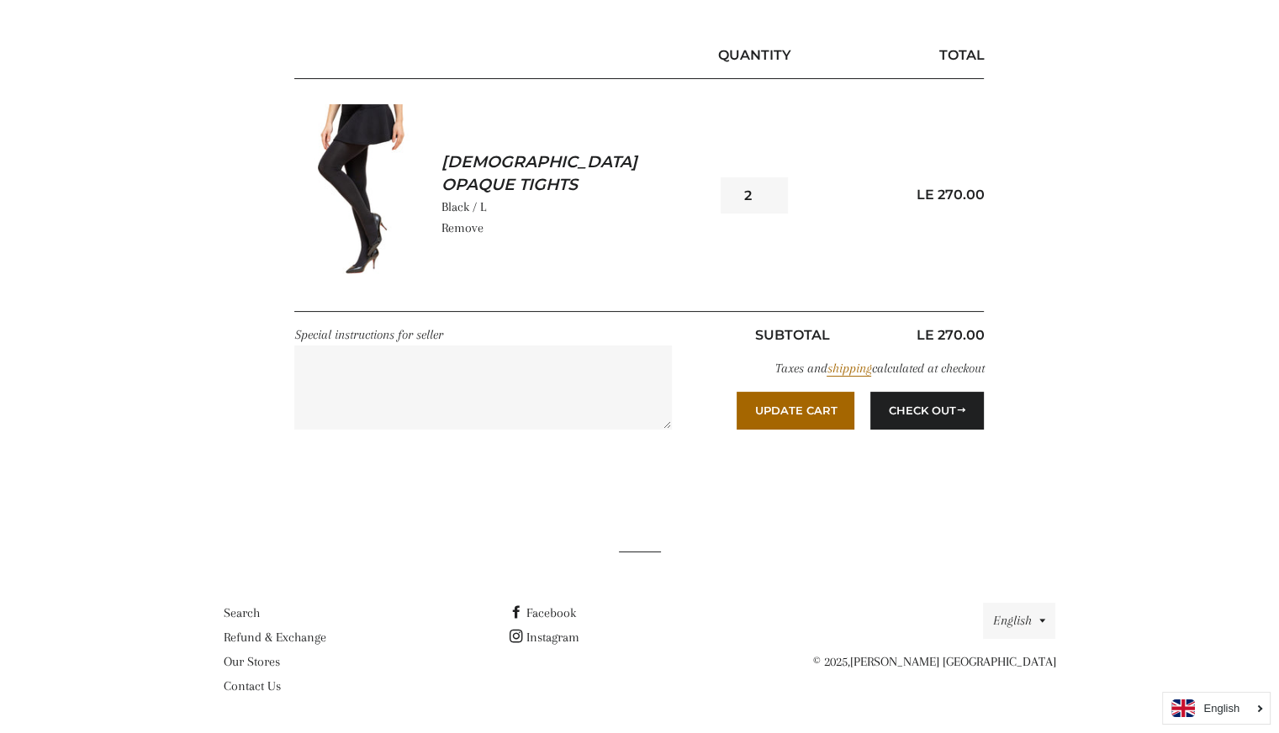
click at [783, 201] on input "2" at bounding box center [753, 195] width 67 height 36
type input "1"
click at [772, 198] on input "1" at bounding box center [753, 195] width 67 height 36
click at [185, 297] on main "Your cart Quantity Total [DEMOGRAPHIC_DATA] Opaque Tights Black / L Remove 1" at bounding box center [639, 183] width 1279 height 635
click at [824, 404] on button "Update Cart" at bounding box center [795, 410] width 118 height 37
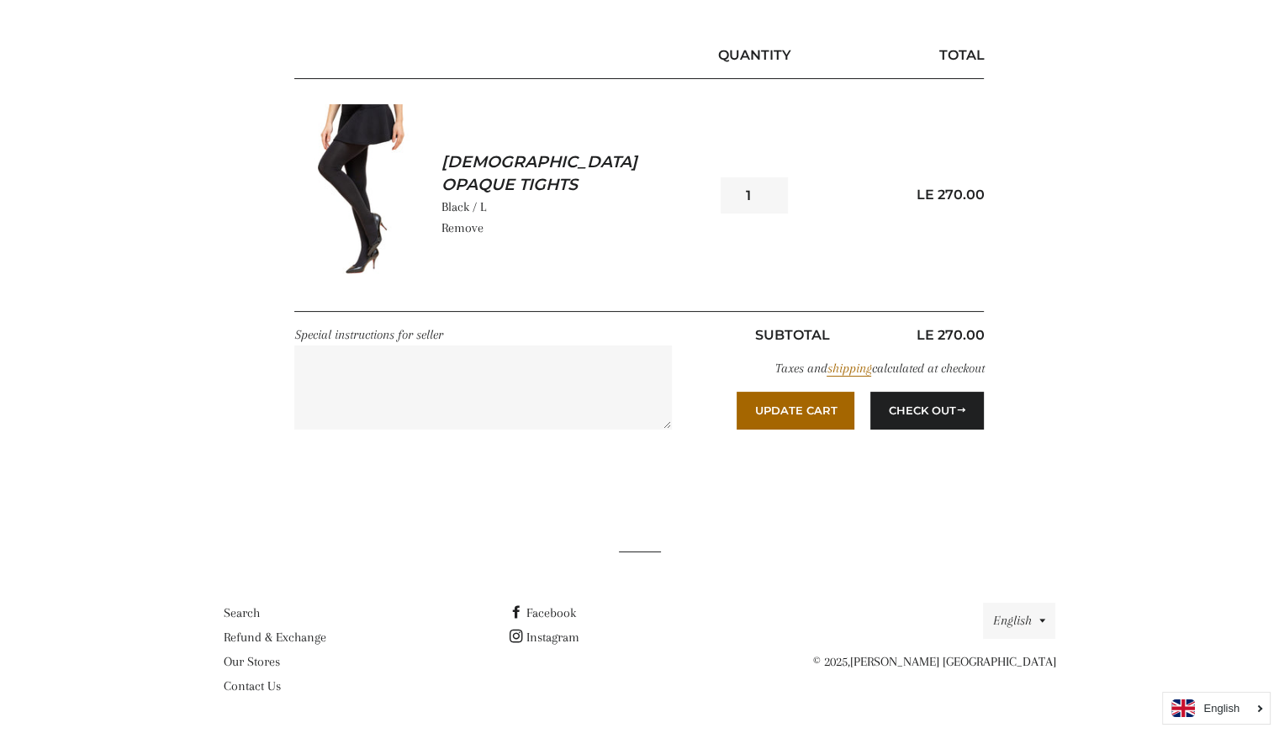
scroll to position [236, 0]
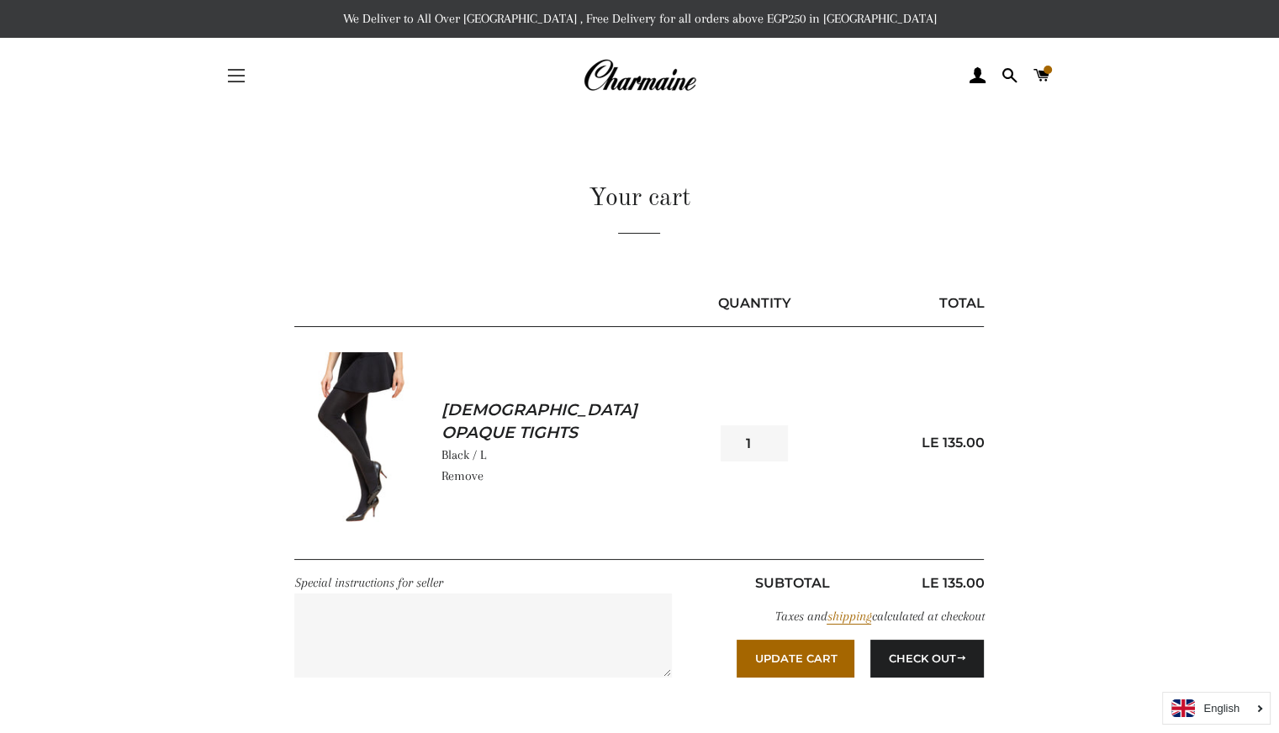
click at [228, 84] on button "Site navigation" at bounding box center [236, 76] width 42 height 42
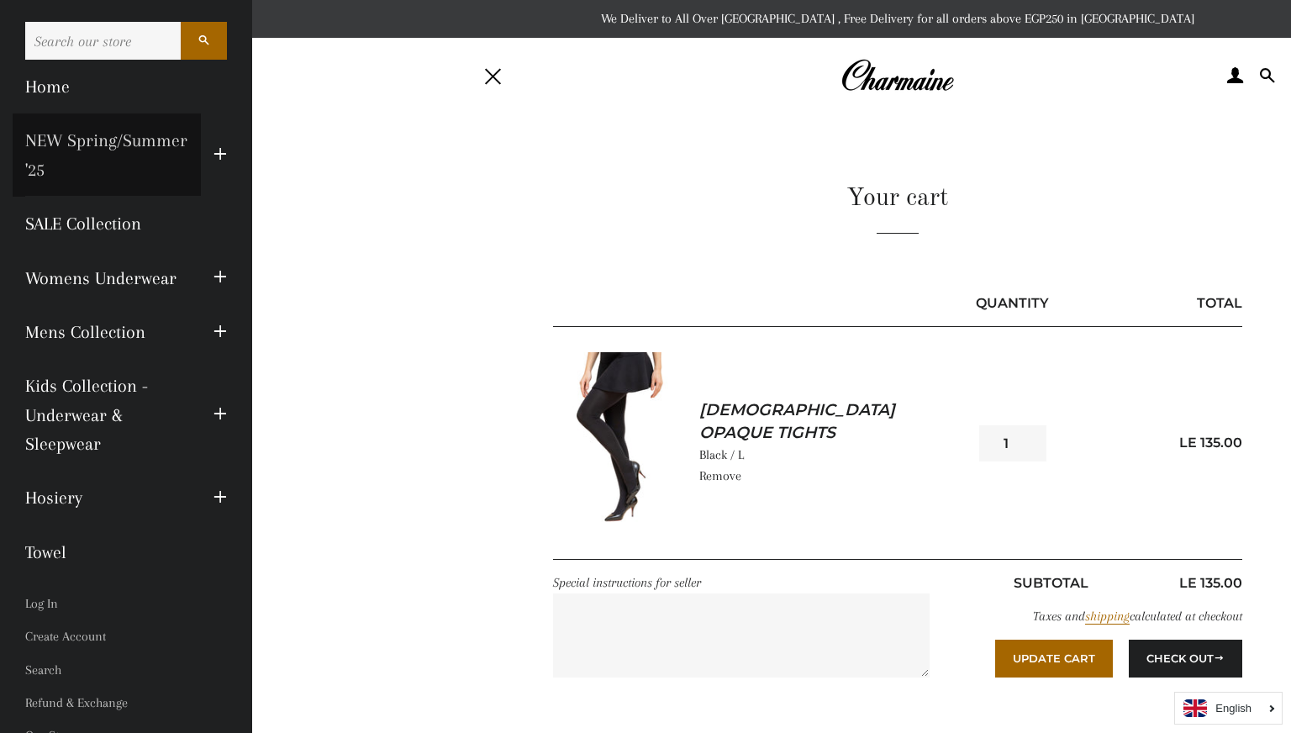
click at [129, 179] on link "NEW Spring/Summer '25" at bounding box center [107, 154] width 188 height 83
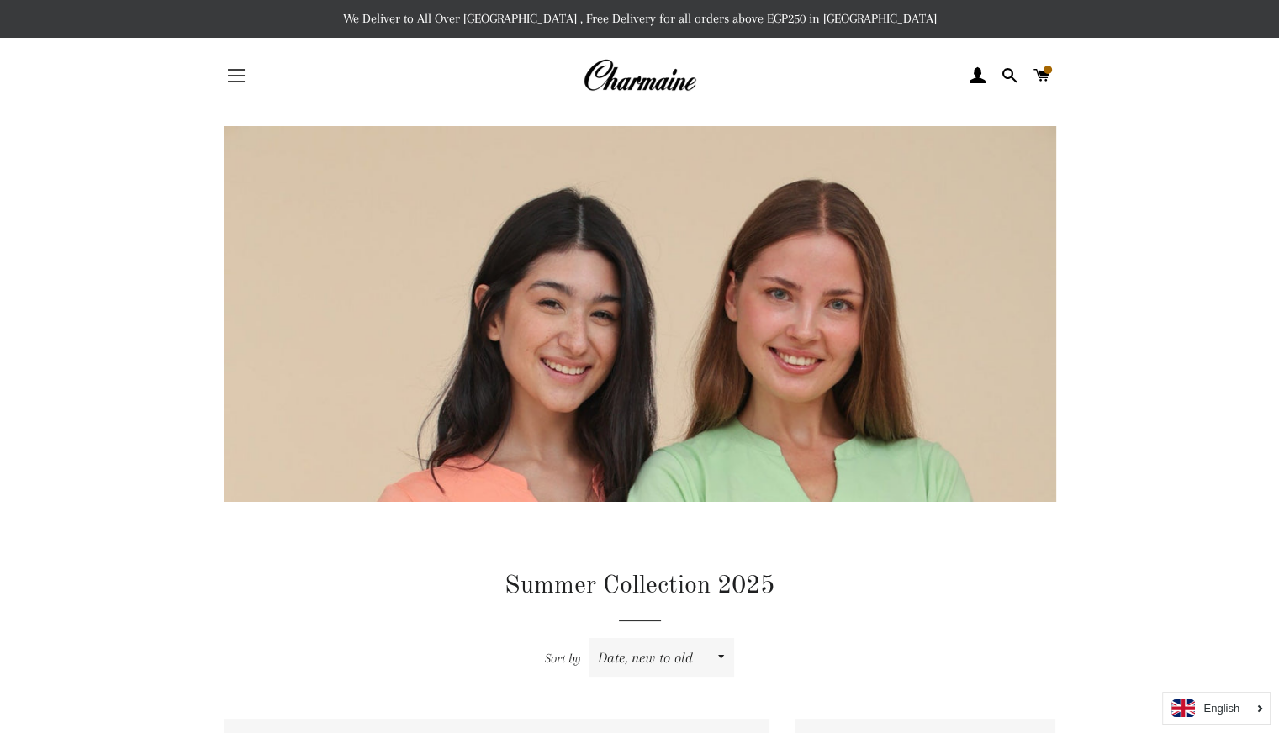
click at [244, 66] on button "Site navigation" at bounding box center [236, 76] width 42 height 42
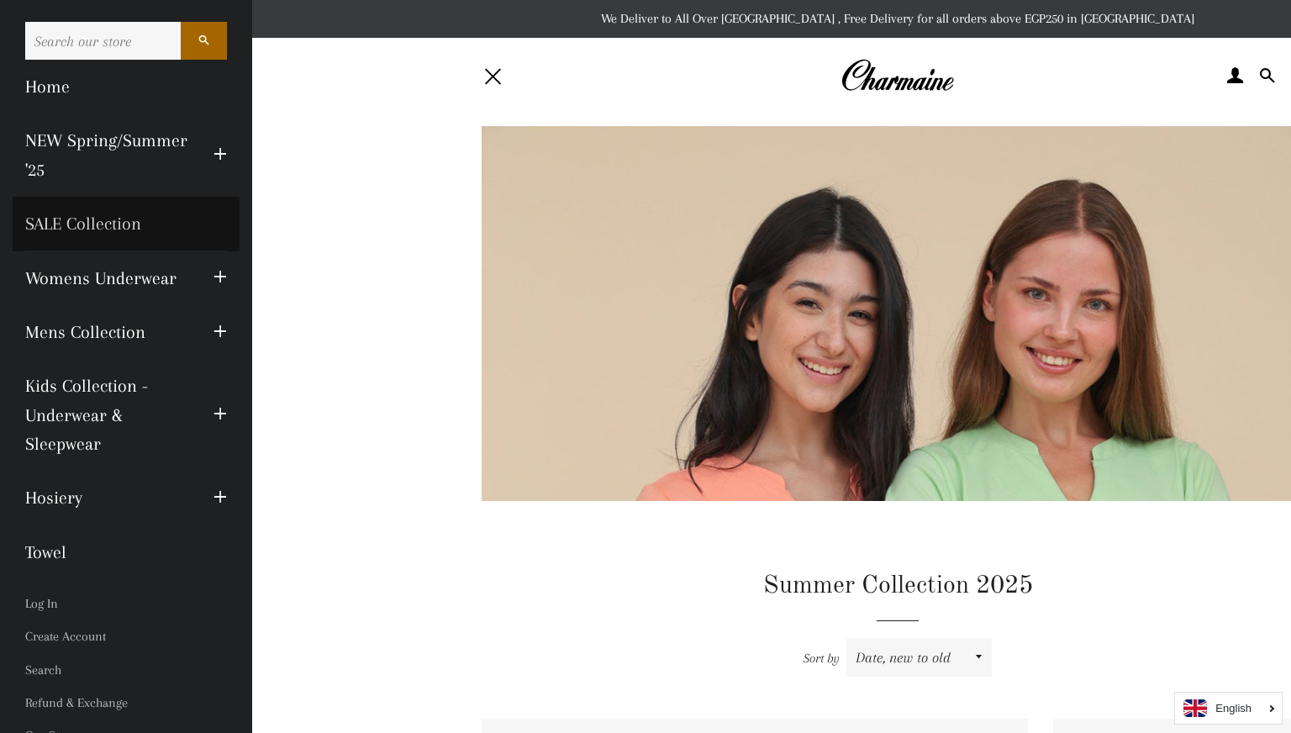
click at [130, 229] on link "SALE Collection" at bounding box center [126, 224] width 227 height 54
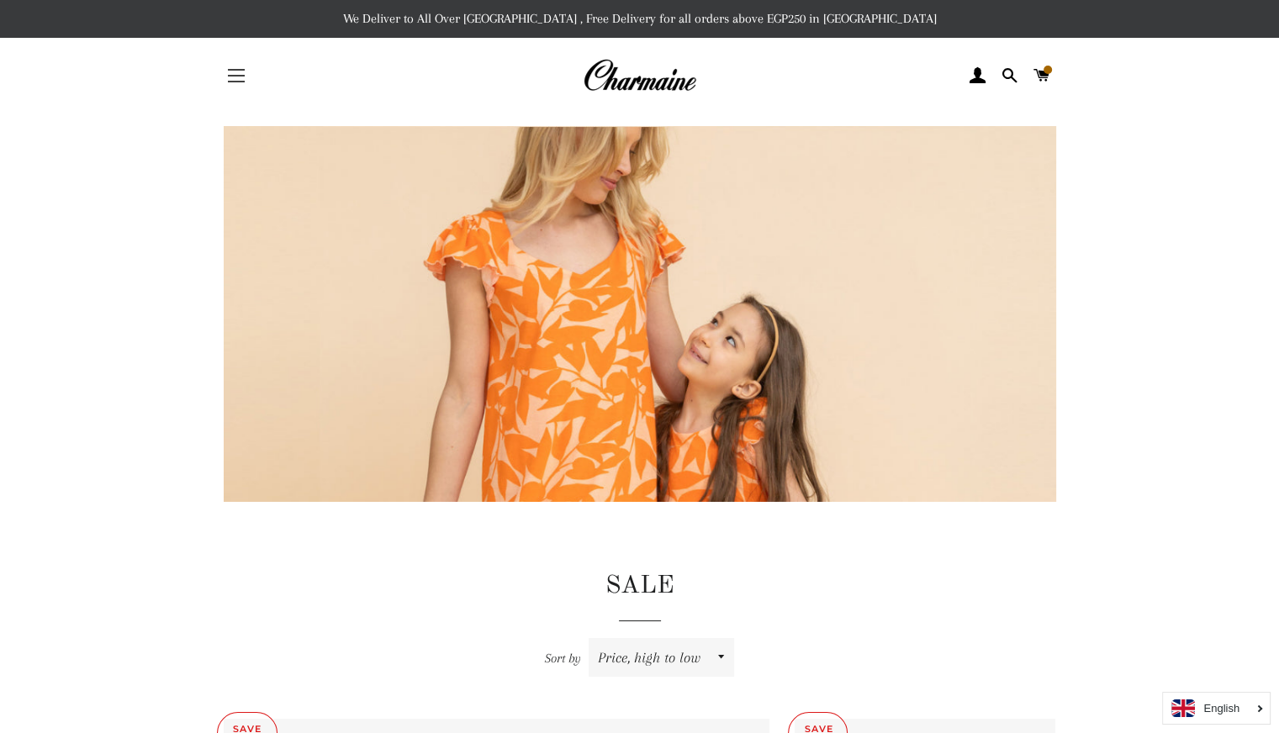
click at [225, 82] on button "Site navigation" at bounding box center [236, 76] width 42 height 42
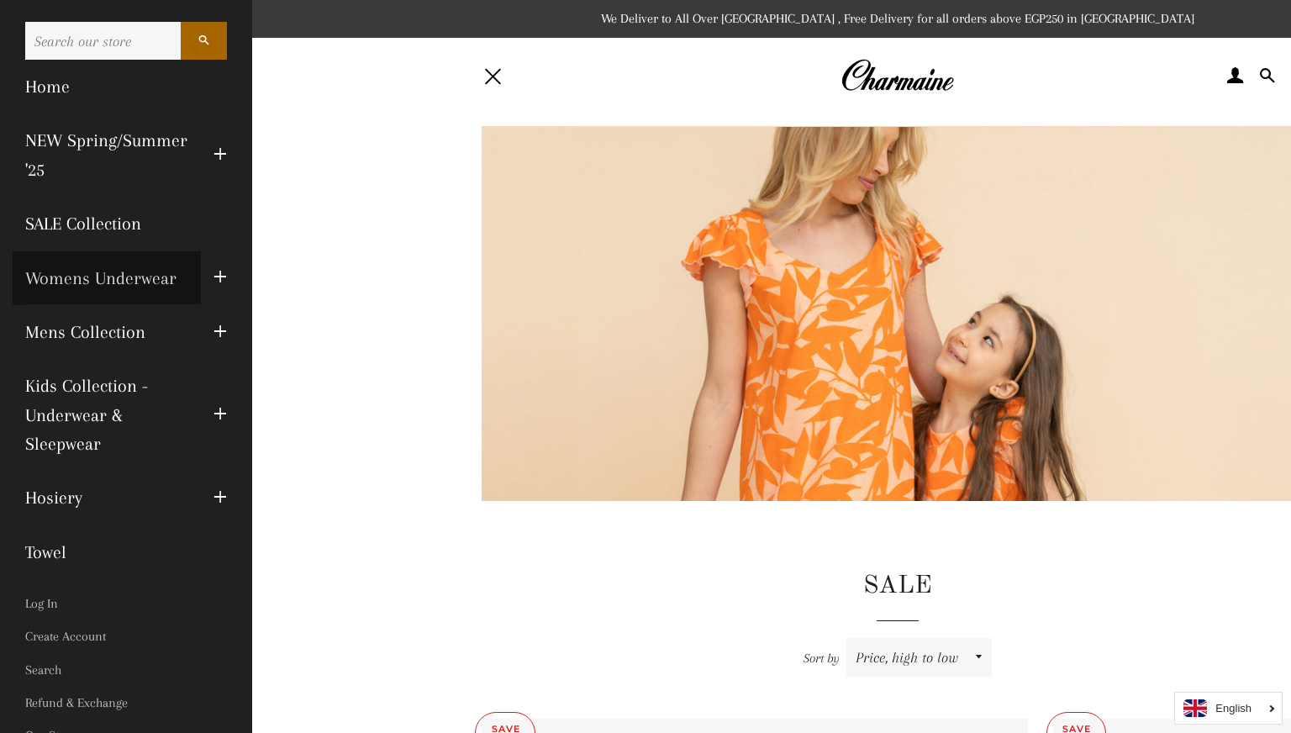
click at [96, 271] on link "Womens Underwear" at bounding box center [107, 278] width 188 height 54
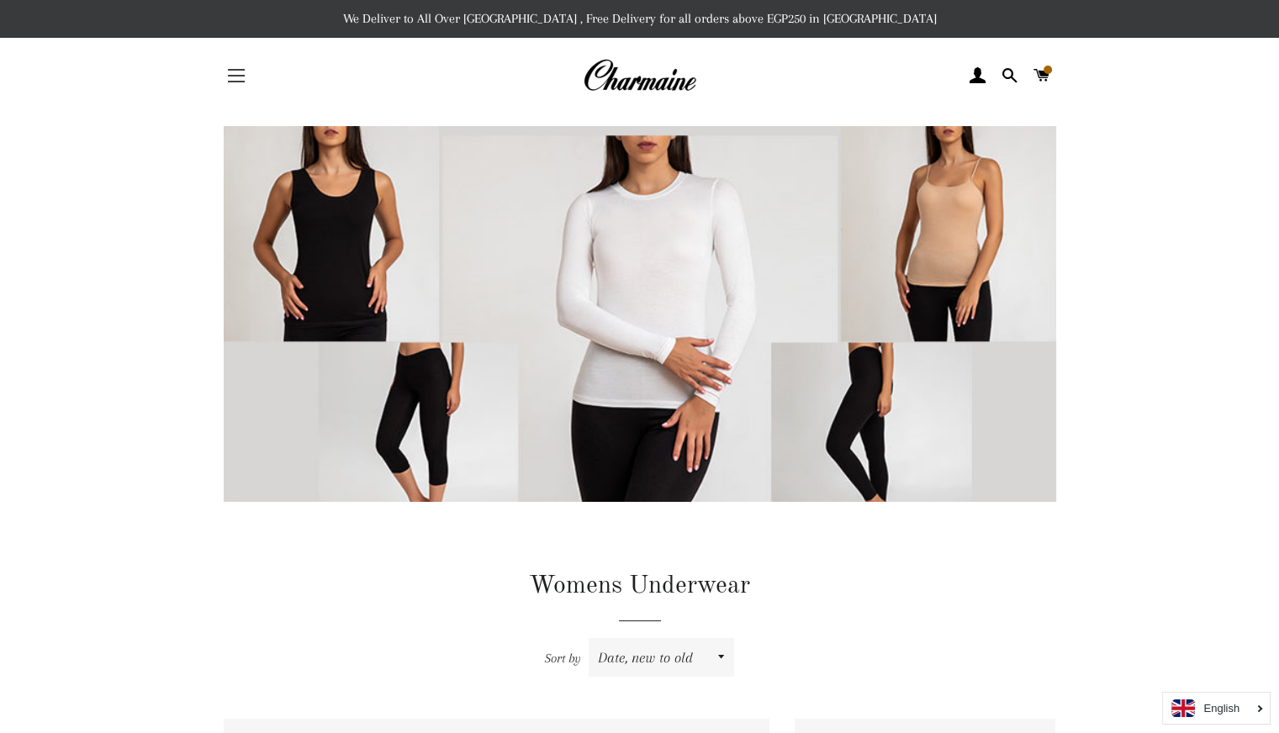
click at [222, 88] on button "Site navigation" at bounding box center [236, 76] width 42 height 42
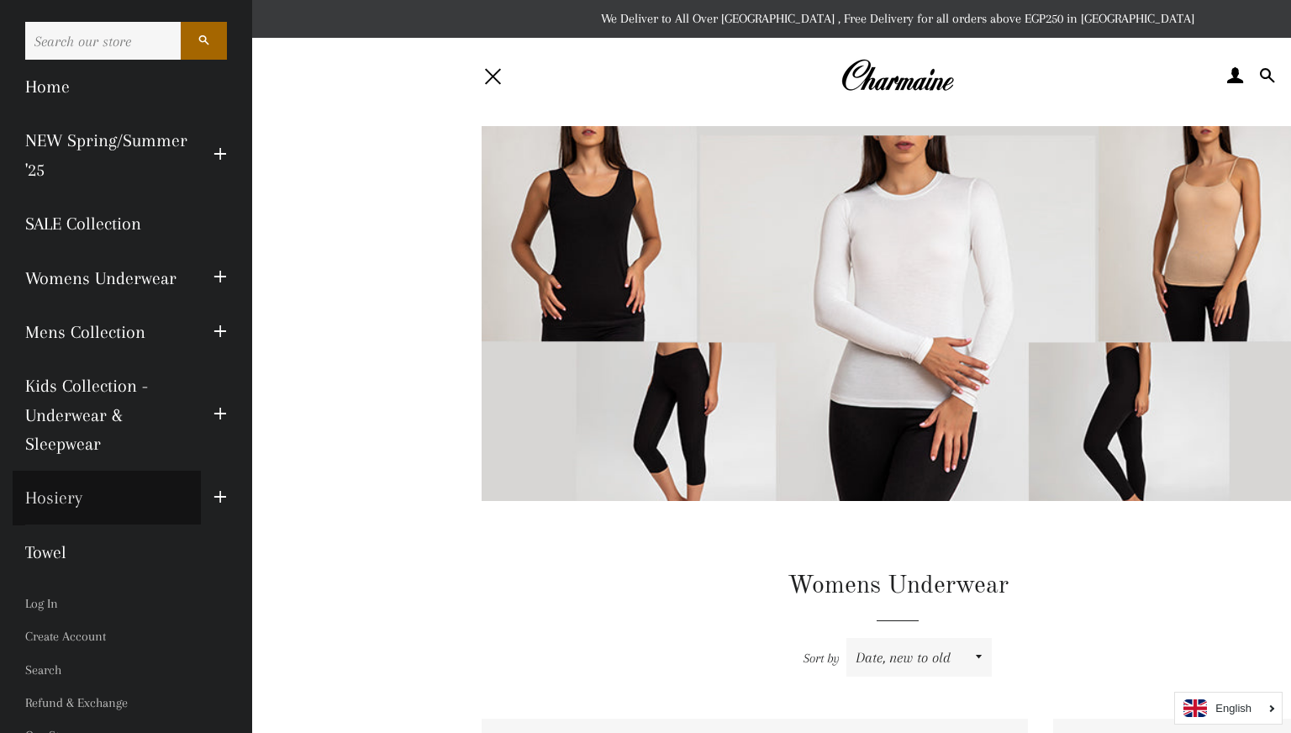
click at [113, 487] on link "Hosiery" at bounding box center [107, 498] width 188 height 54
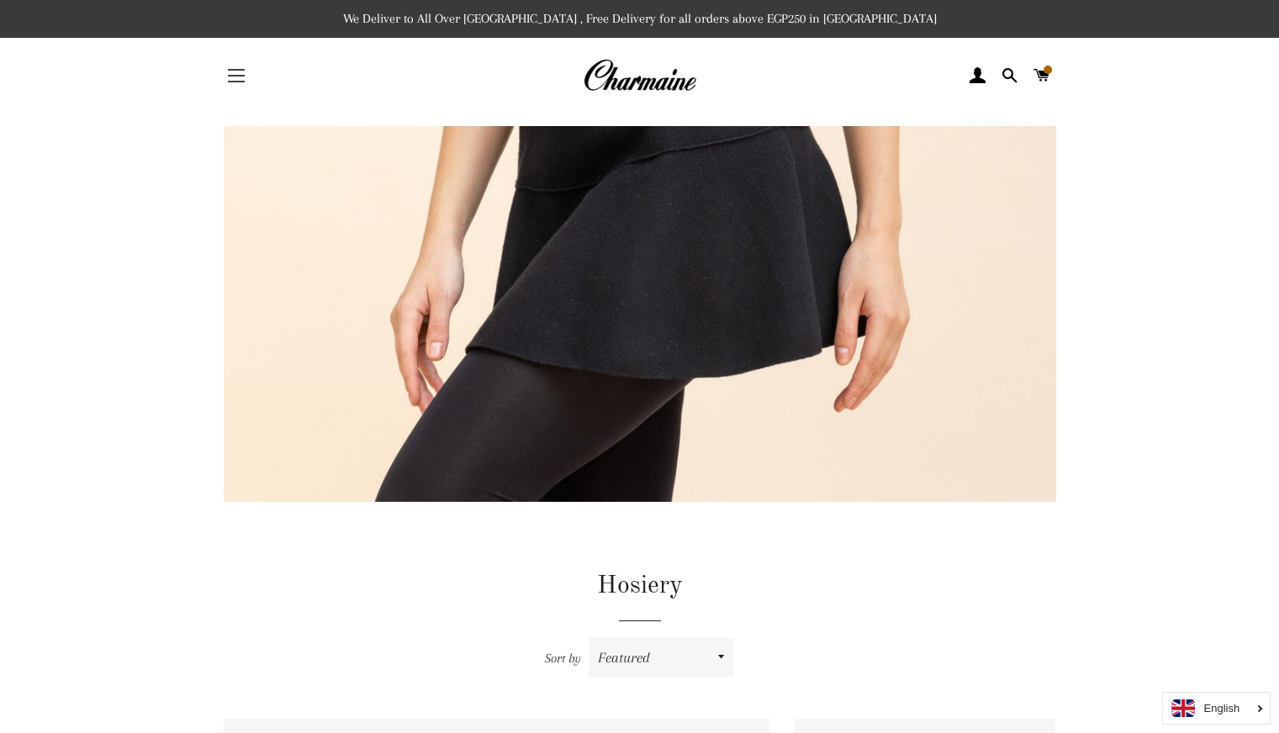
click at [231, 82] on span "button" at bounding box center [236, 82] width 17 height 2
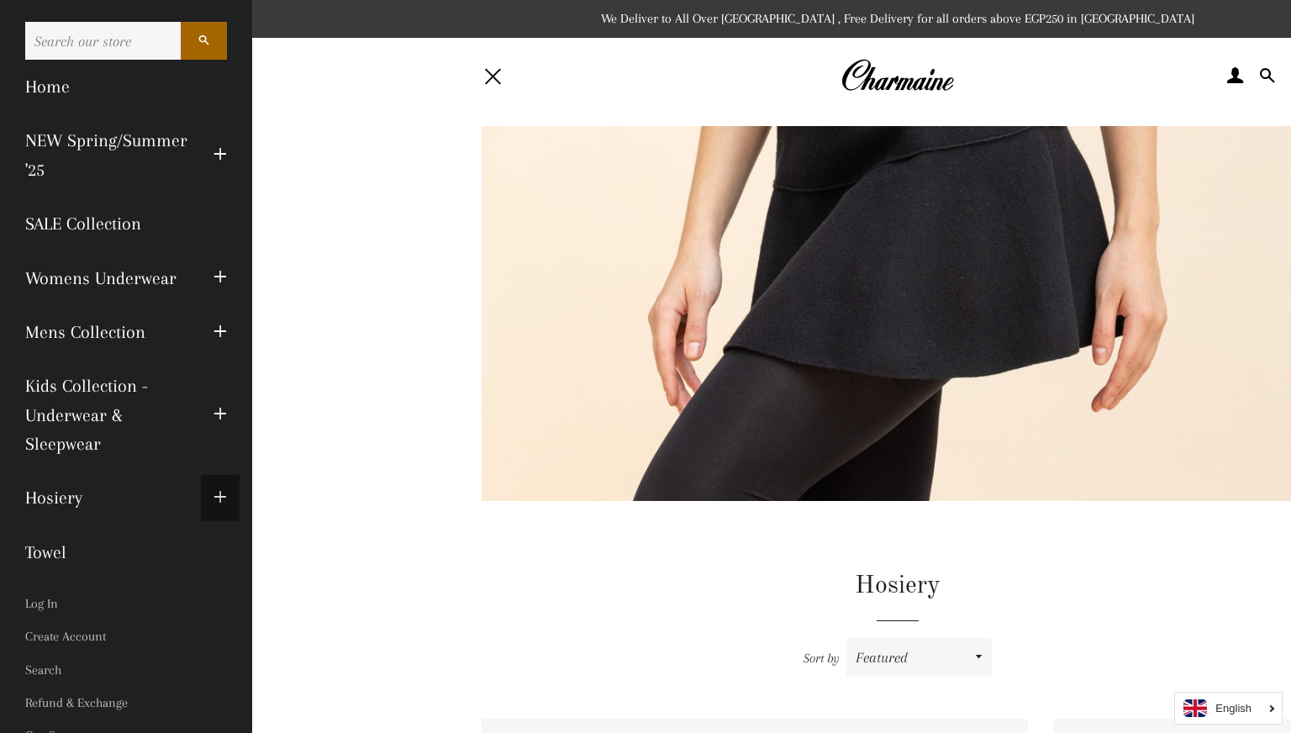
click at [214, 491] on span "button" at bounding box center [220, 498] width 13 height 21
click at [96, 552] on link "Women Tights" at bounding box center [126, 552] width 227 height 54
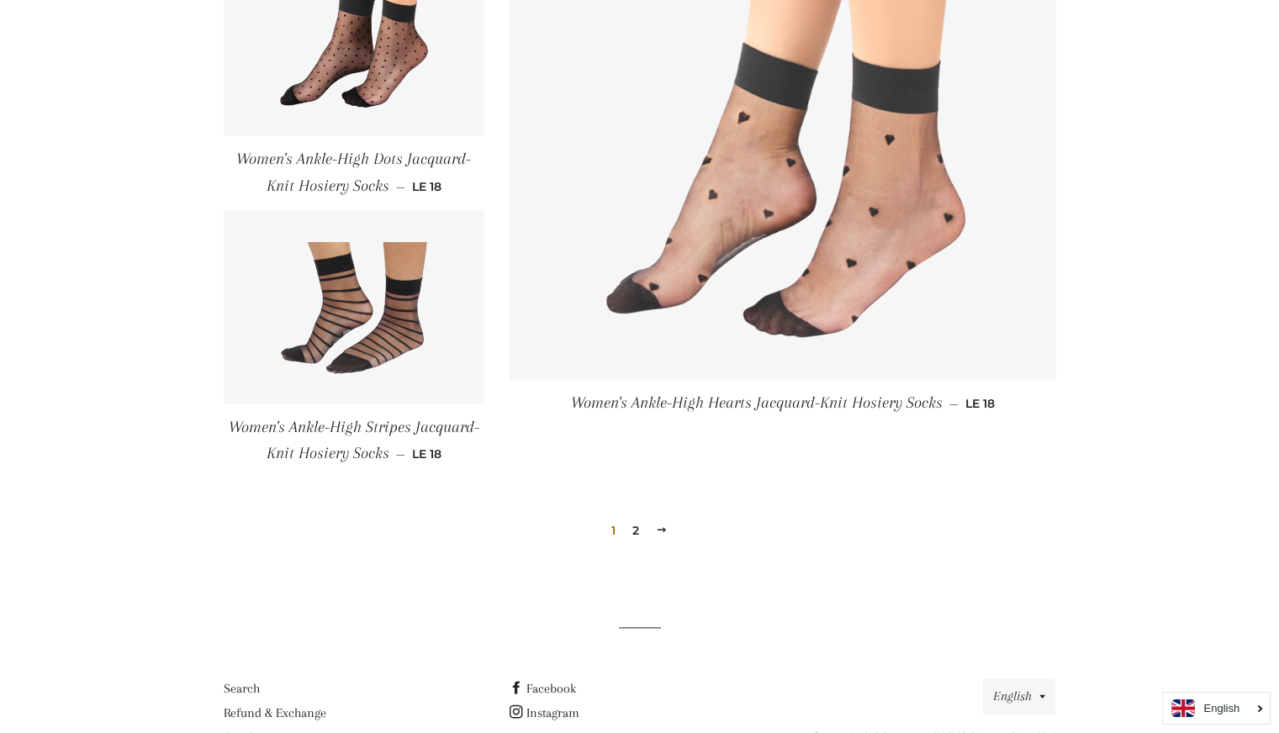
scroll to position [1947, 0]
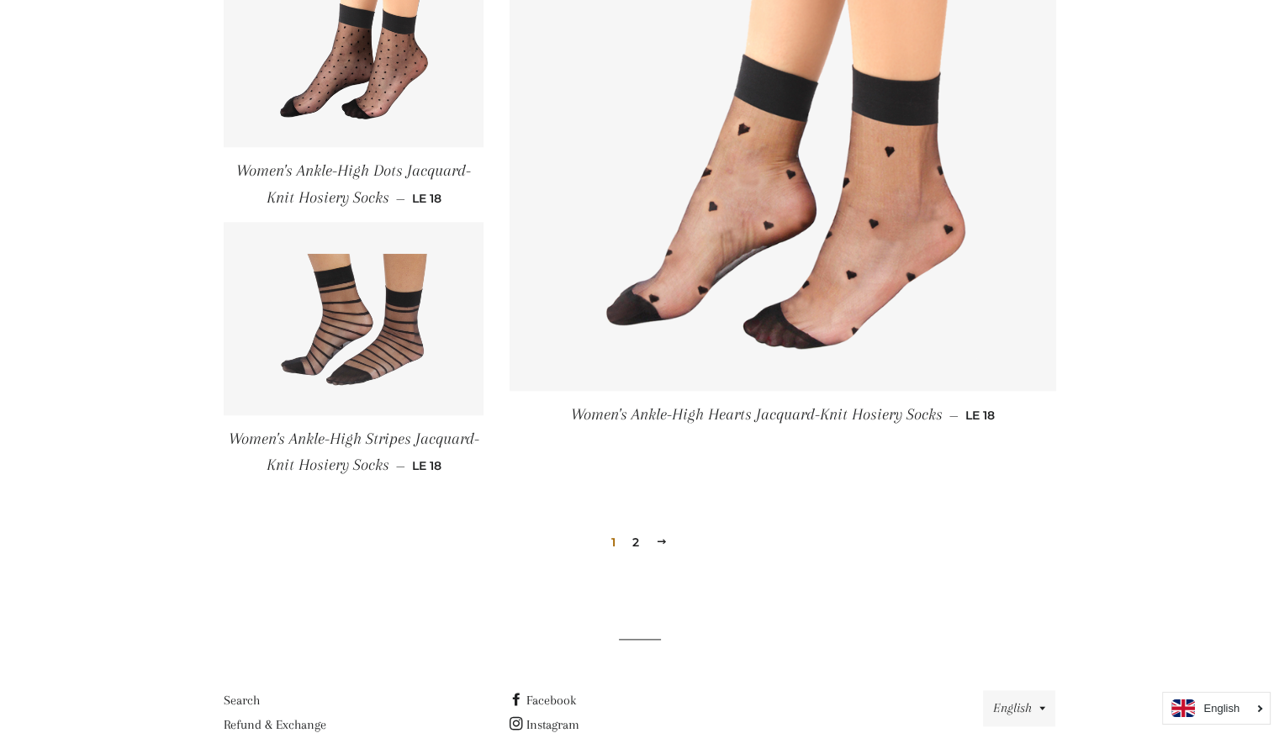
click at [636, 549] on div "1 2 Next" at bounding box center [640, 516] width 832 height 76
click at [633, 535] on link "2" at bounding box center [635, 542] width 20 height 25
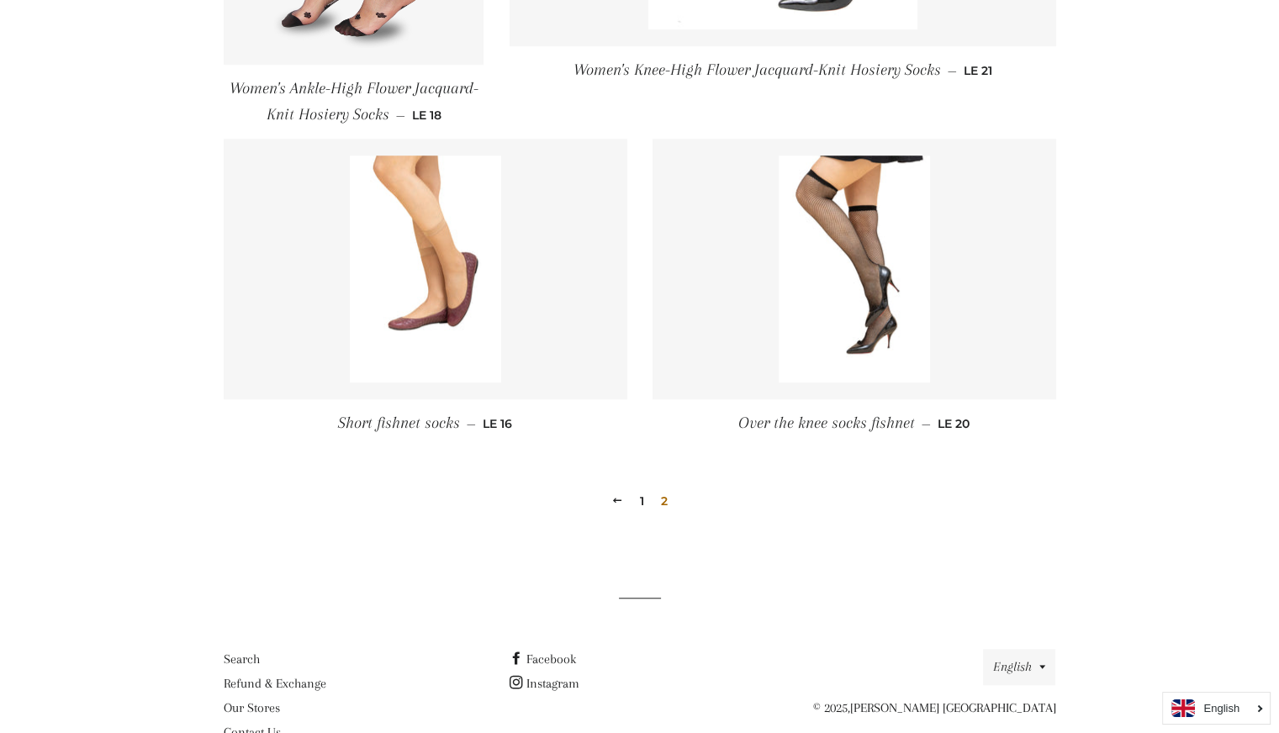
scroll to position [1234, 0]
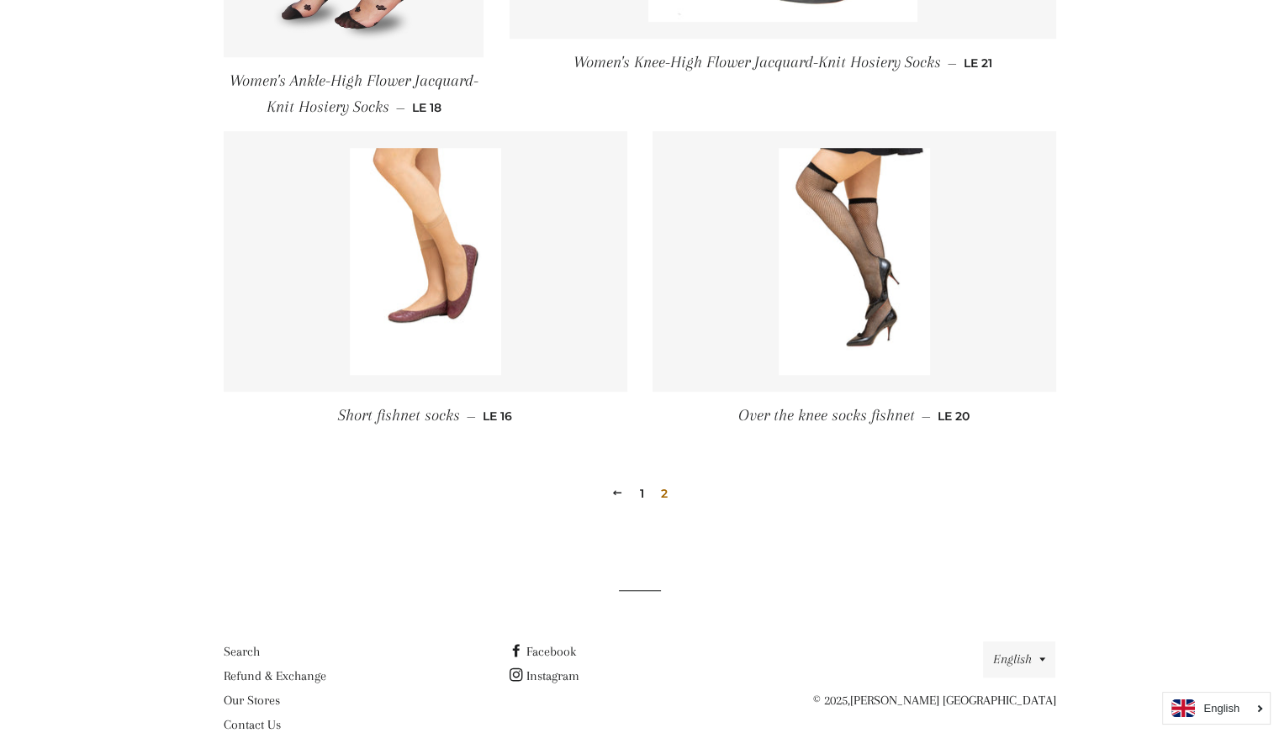
click at [656, 481] on span "2" at bounding box center [664, 493] width 20 height 25
click at [619, 487] on span at bounding box center [617, 493] width 12 height 13
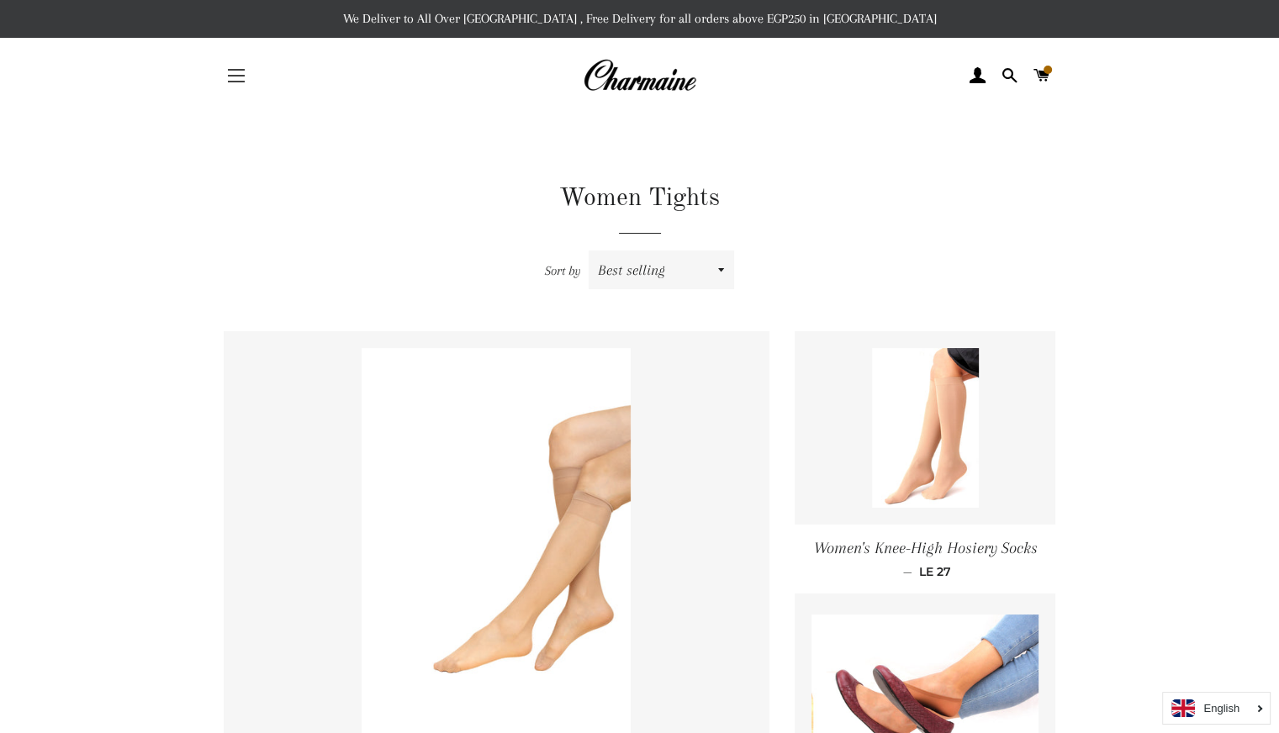
click at [225, 80] on button "Site navigation" at bounding box center [236, 76] width 42 height 42
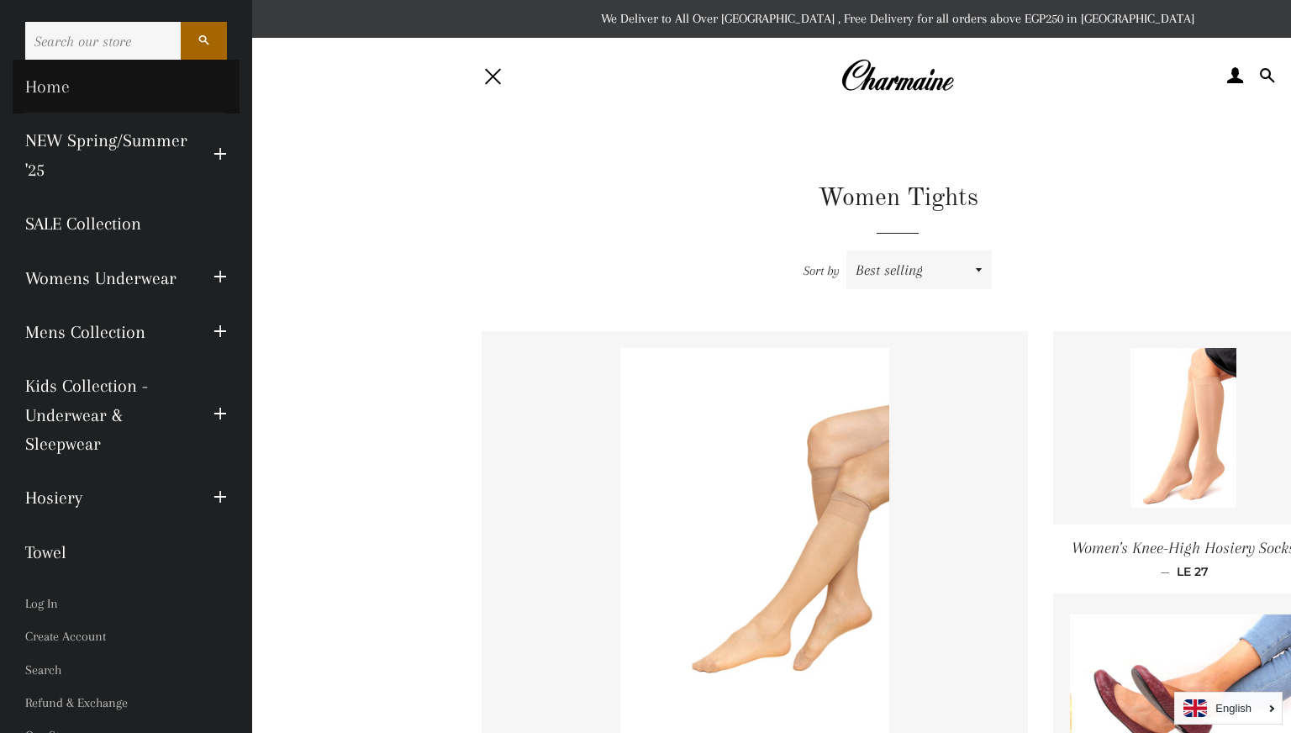
click at [57, 88] on link "Home" at bounding box center [126, 87] width 227 height 54
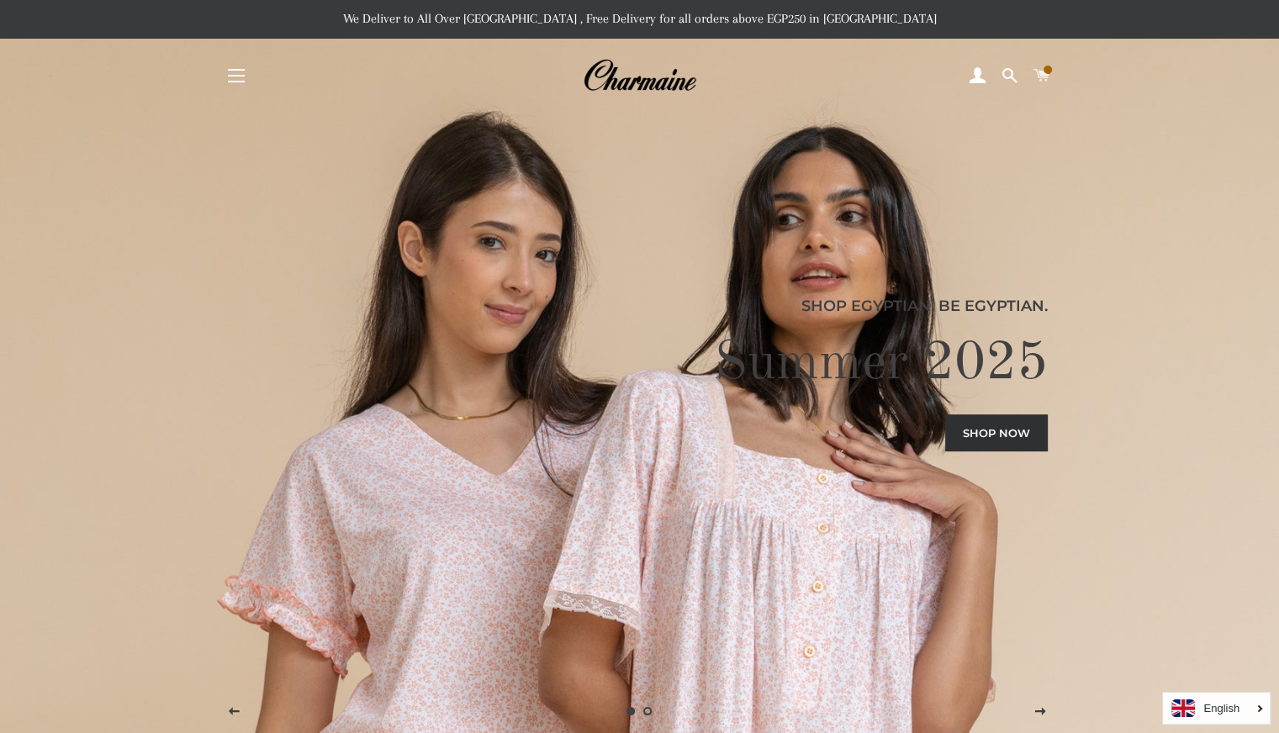
click at [1039, 66] on span at bounding box center [1041, 75] width 16 height 25
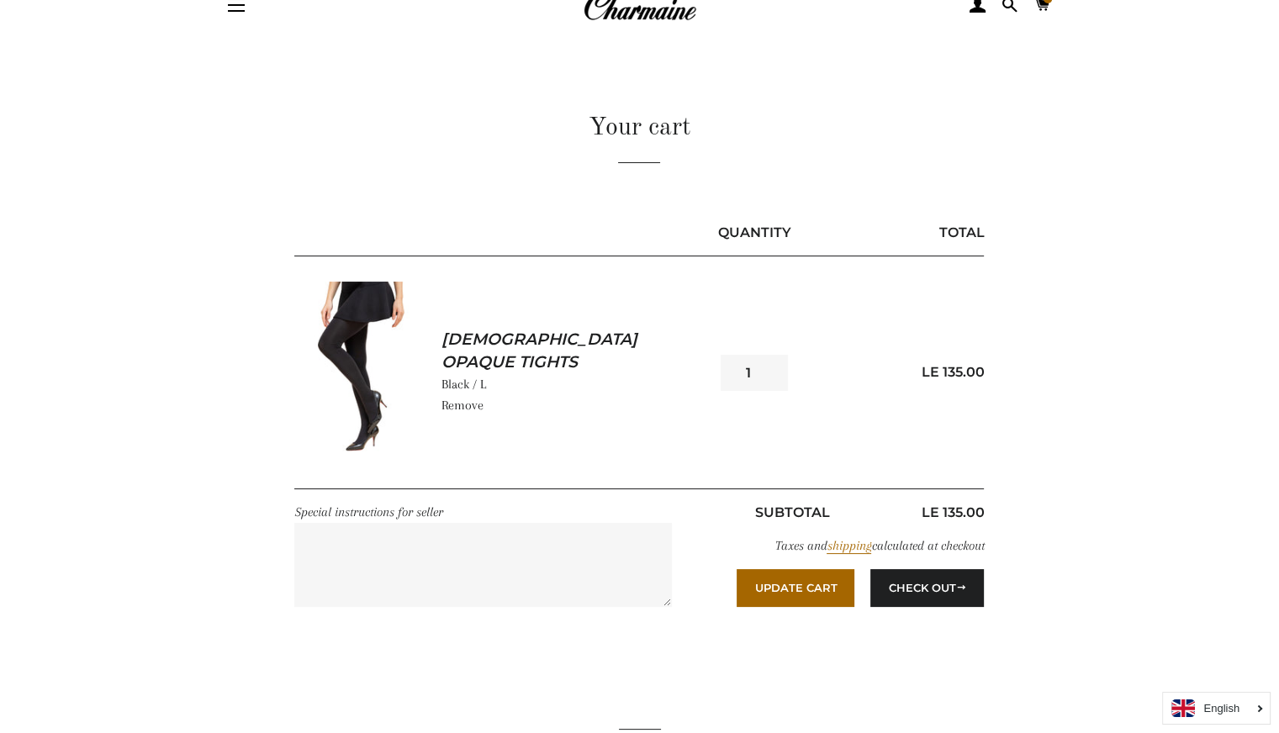
scroll to position [248, 0]
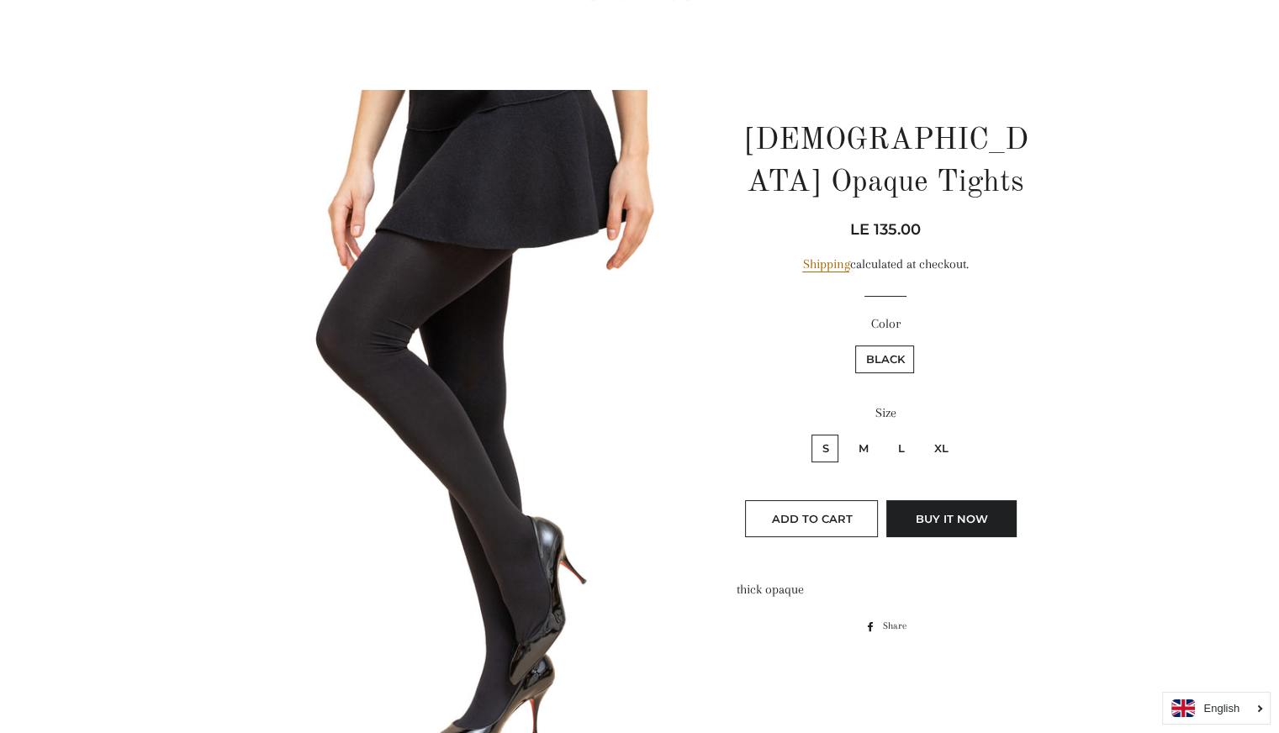
scroll to position [91, 0]
click at [952, 435] on label "XL" at bounding box center [940, 449] width 34 height 28
click at [921, 432] on input "XL" at bounding box center [920, 432] width 1 height 1
radio input "true"
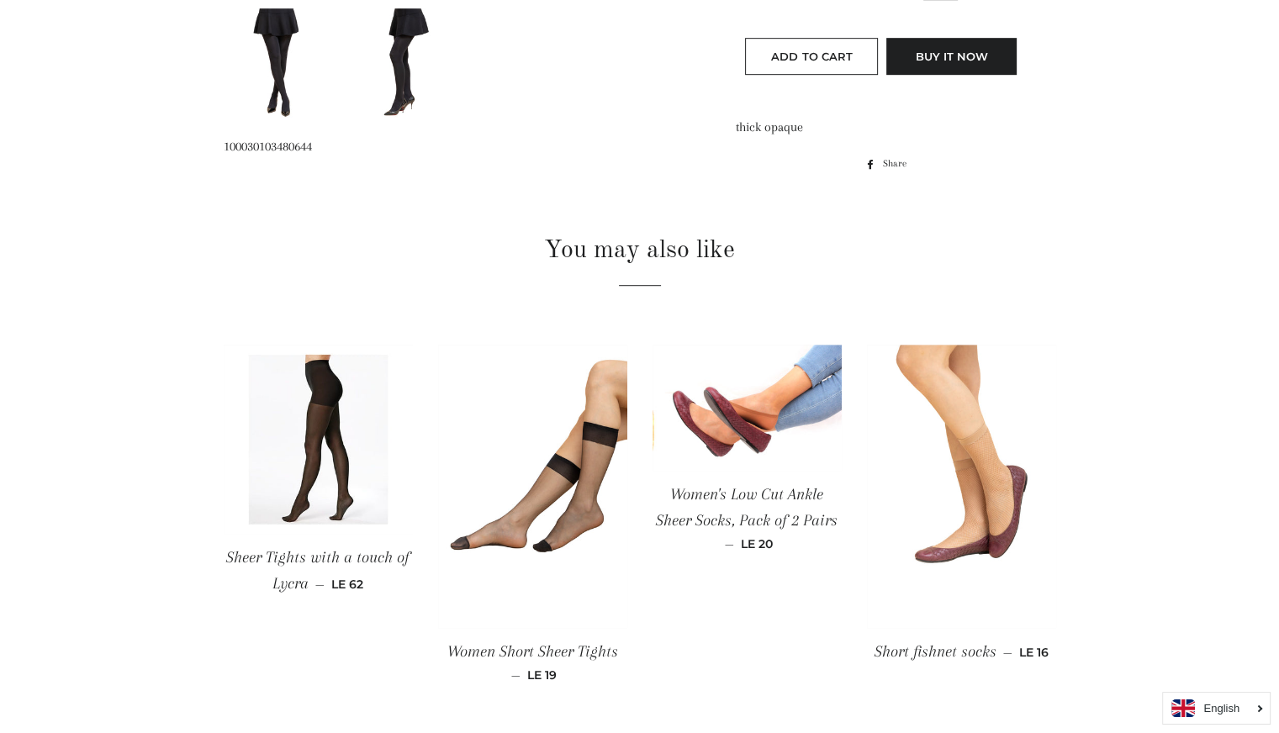
scroll to position [1284, 0]
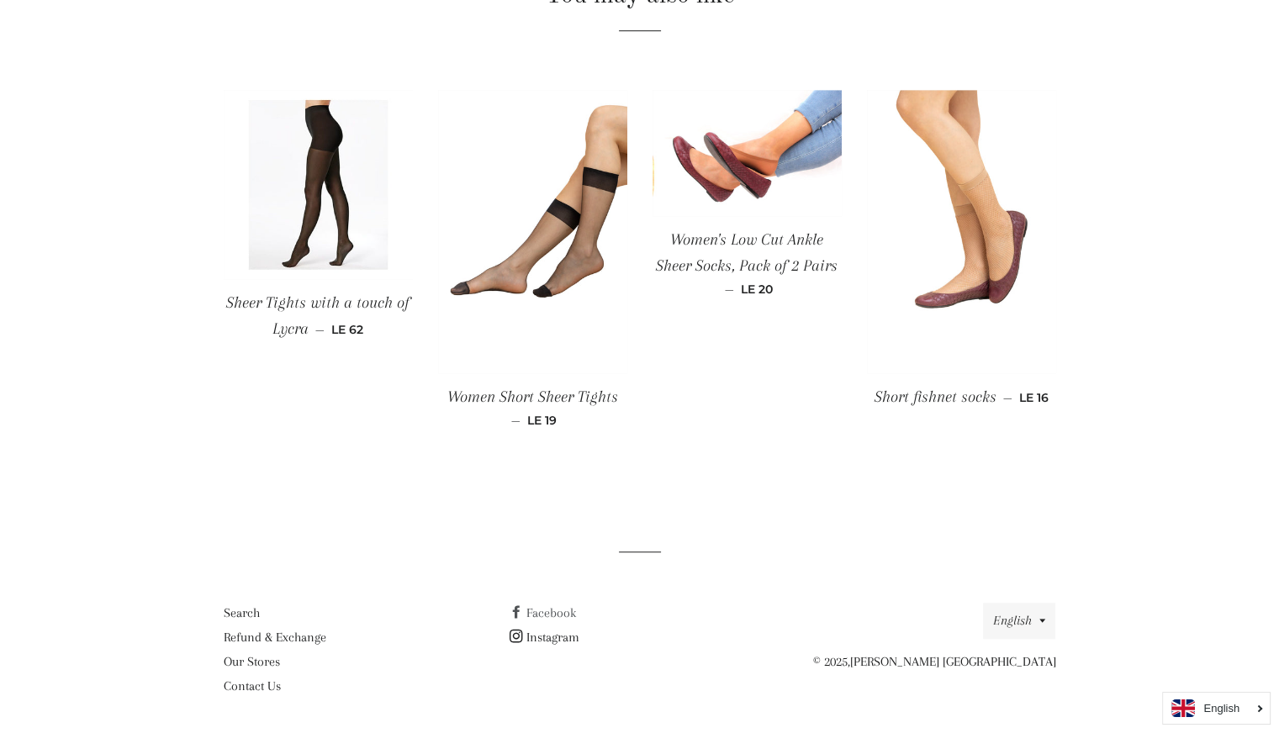
click at [541, 605] on link "Facebook" at bounding box center [542, 612] width 66 height 15
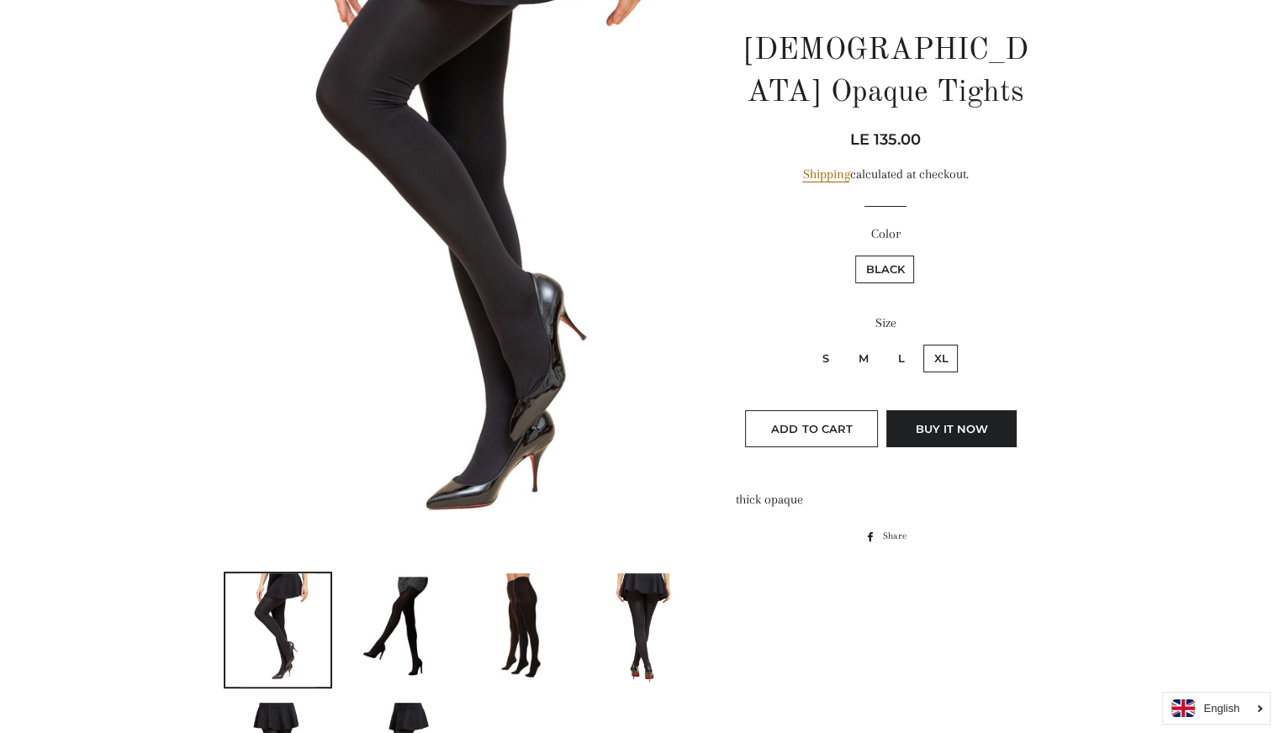
scroll to position [336, 0]
